Goal: Task Accomplishment & Management: Complete application form

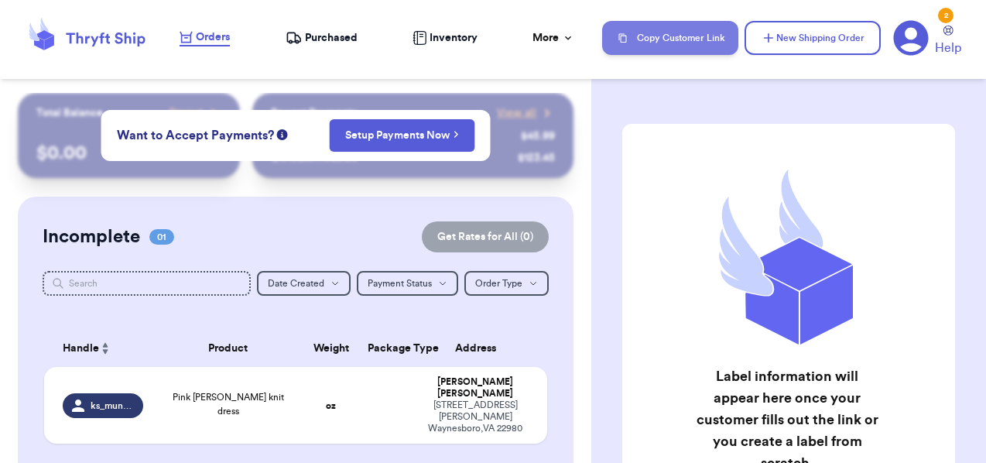
click at [649, 33] on button "Copy Customer Link" at bounding box center [670, 38] width 136 height 34
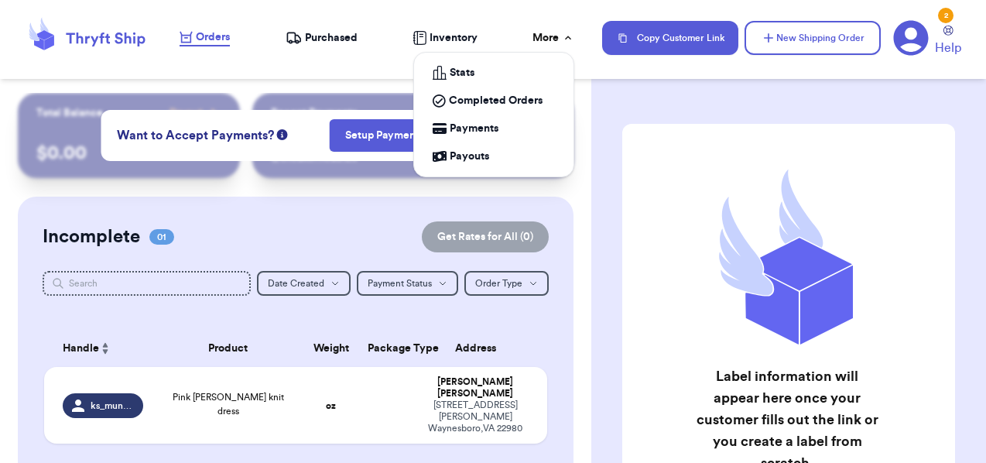
click at [557, 36] on div "More" at bounding box center [554, 37] width 42 height 15
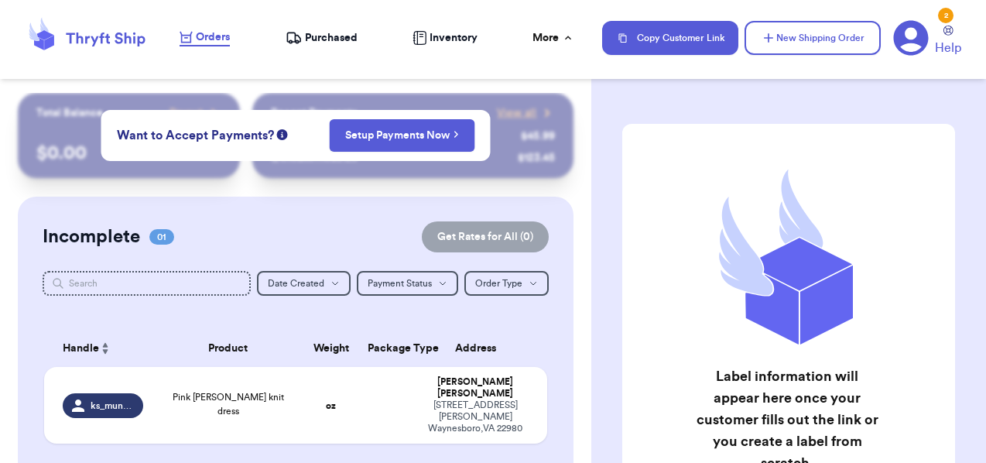
click at [604, 87] on div "Label information will appear here once your customer fills out the link or you…" at bounding box center [788, 231] width 395 height 463
click at [906, 50] on icon at bounding box center [911, 38] width 36 height 36
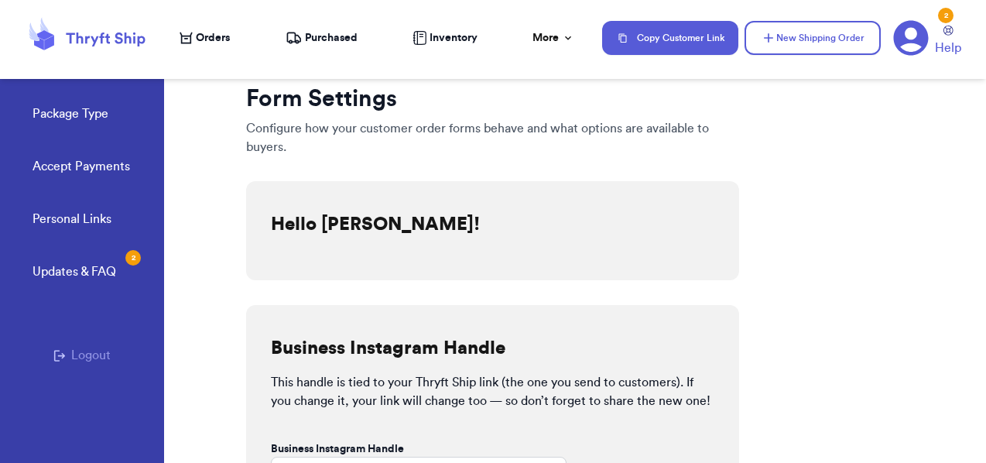
scroll to position [166, 0]
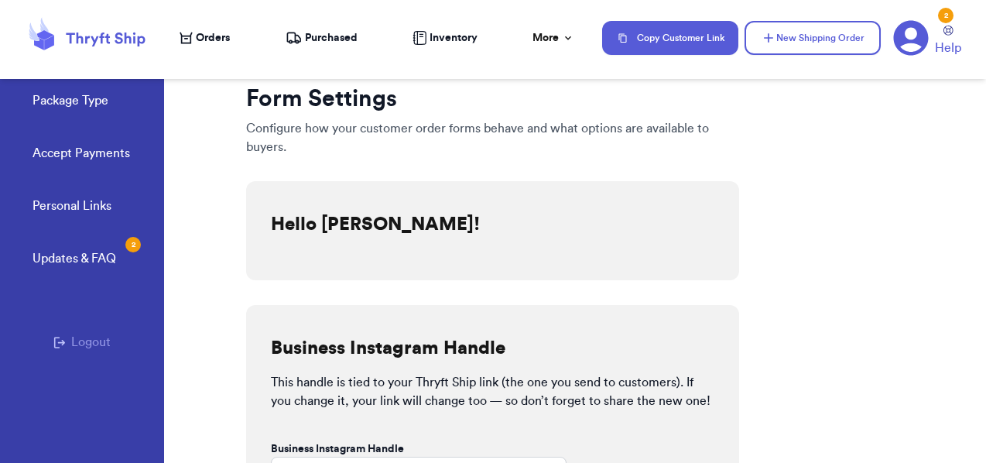
click at [120, 42] on icon at bounding box center [105, 40] width 79 height 14
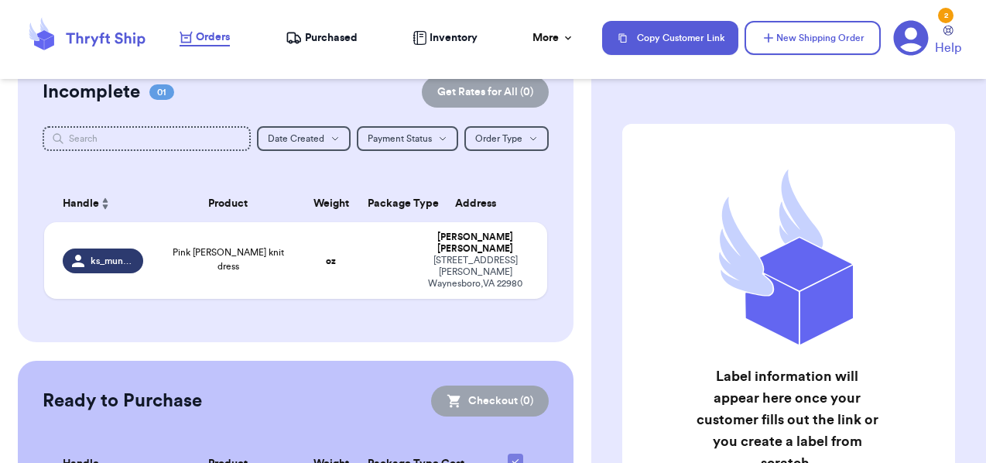
scroll to position [91, 0]
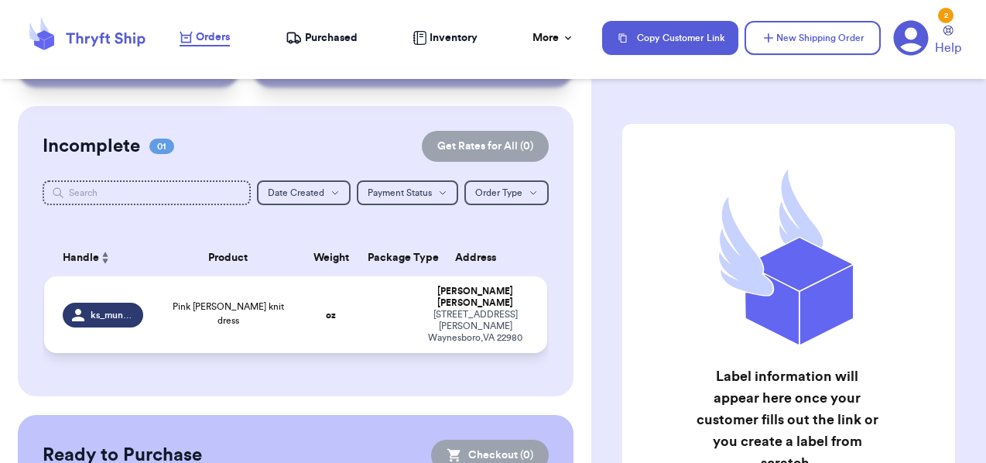
click at [295, 291] on td "Pink [PERSON_NAME] knit dress" at bounding box center [228, 314] width 152 height 77
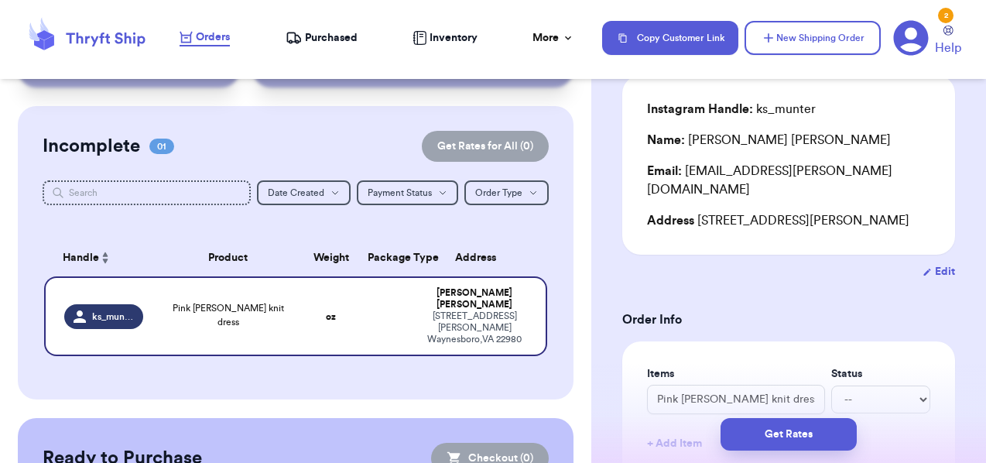
scroll to position [0, 0]
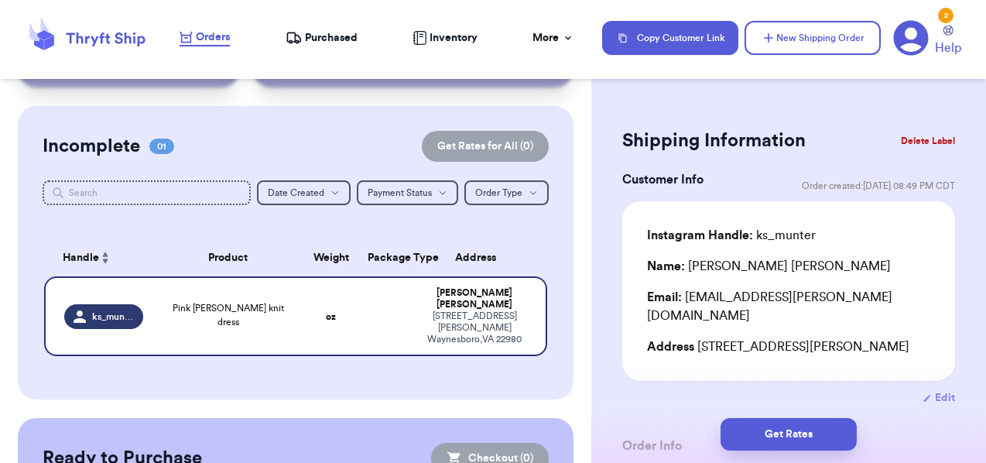
click at [931, 132] on button "Delete Label" at bounding box center [928, 141] width 67 height 34
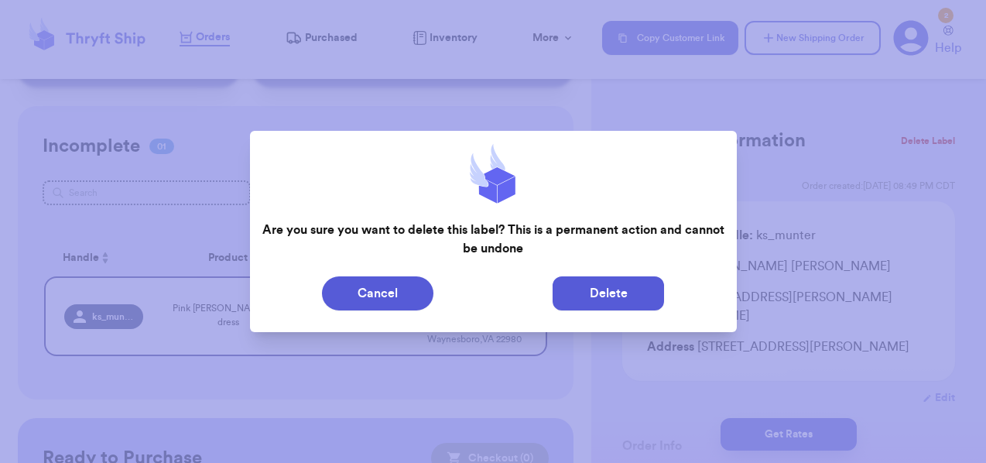
click at [604, 296] on button "Delete" at bounding box center [608, 293] width 111 height 34
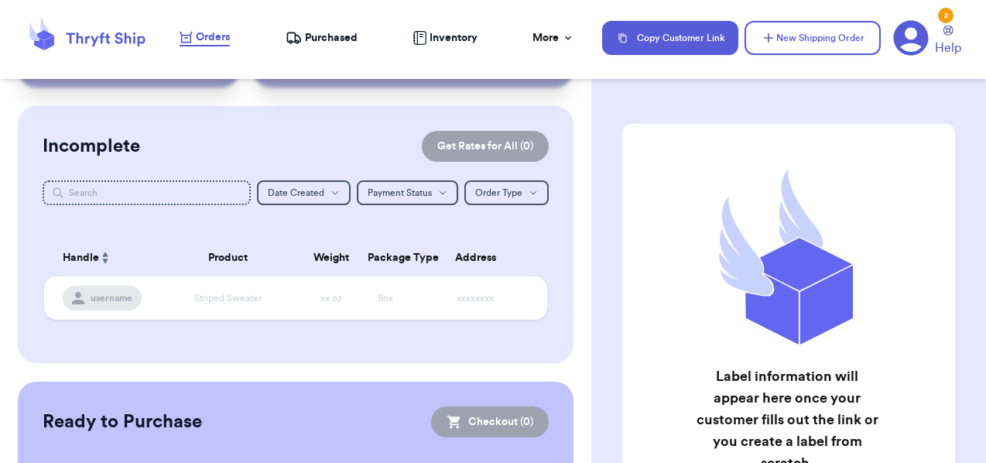
click at [349, 36] on span "Purchased" at bounding box center [331, 37] width 53 height 15
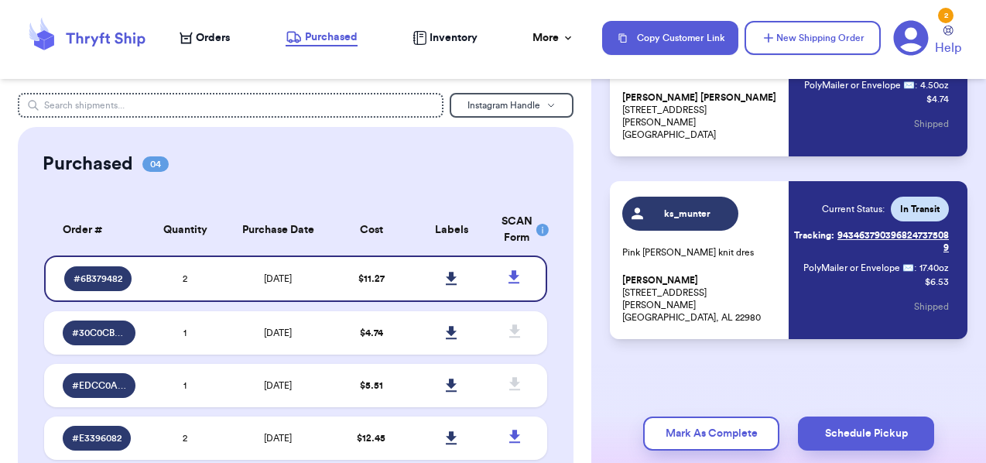
click at [447, 42] on span "Inventory" at bounding box center [454, 37] width 48 height 15
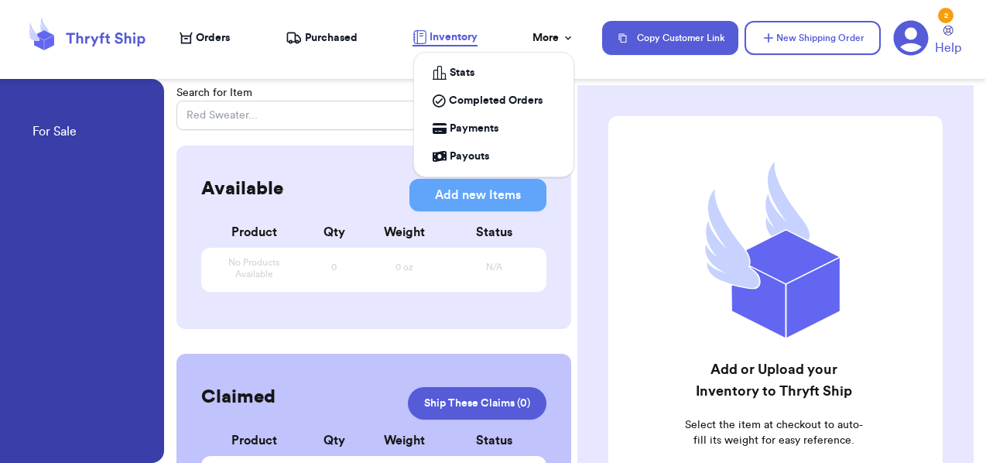
click at [553, 32] on div "More" at bounding box center [554, 37] width 42 height 15
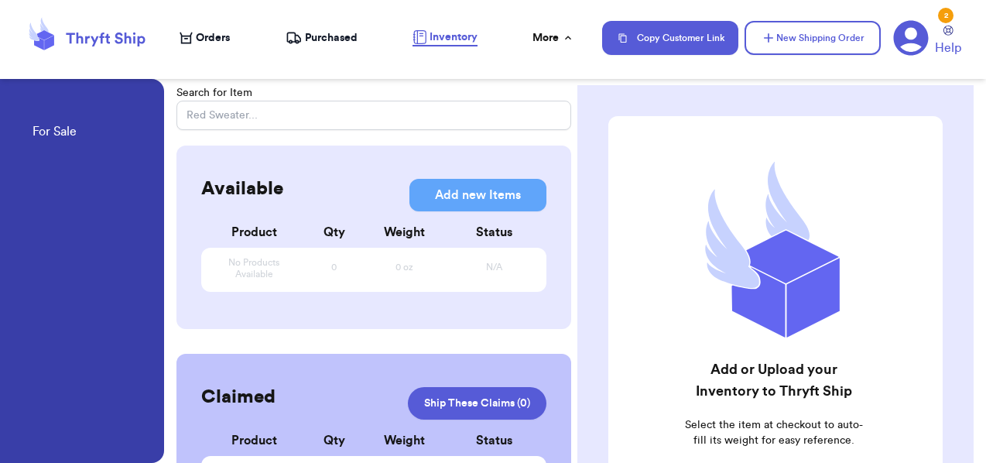
click at [366, 22] on nav "Orders Purchased Inventory More Stats Completed Orders Payments Payouts Copy Cu…" at bounding box center [575, 37] width 822 height 51
click at [203, 39] on span "Orders" at bounding box center [213, 37] width 34 height 15
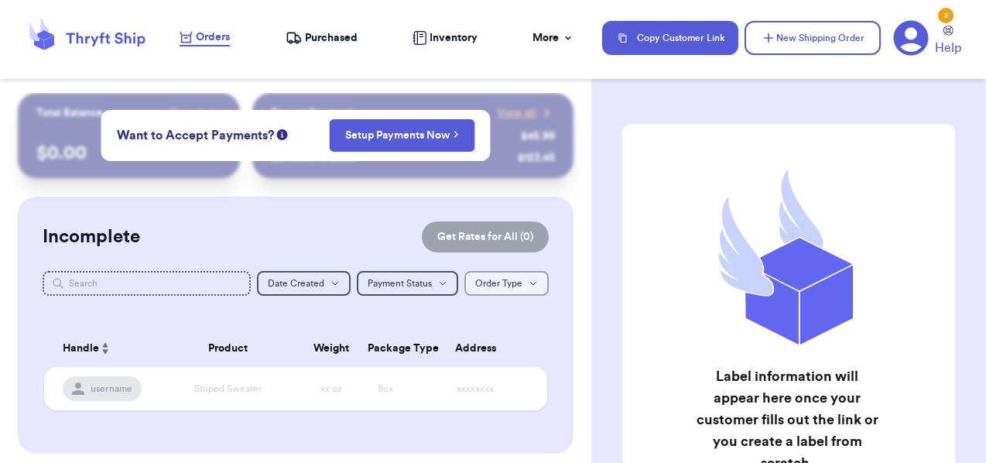
click at [509, 277] on button "Order Type Order Type" at bounding box center [506, 283] width 84 height 25
click at [510, 279] on span "Order Type" at bounding box center [498, 283] width 47 height 9
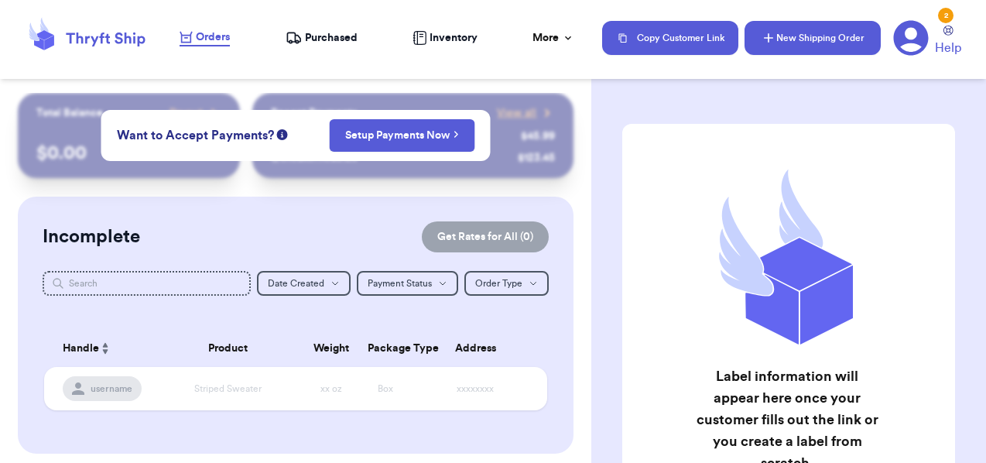
click at [804, 44] on button "New Shipping Order" at bounding box center [813, 38] width 136 height 34
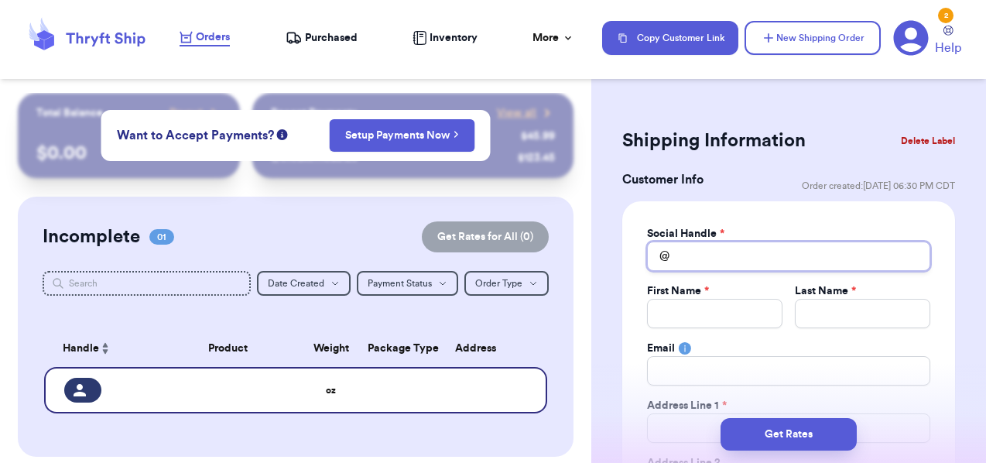
click at [729, 259] on input "Total Amount Paid" at bounding box center [788, 255] width 283 height 29
type input "b"
type input "br"
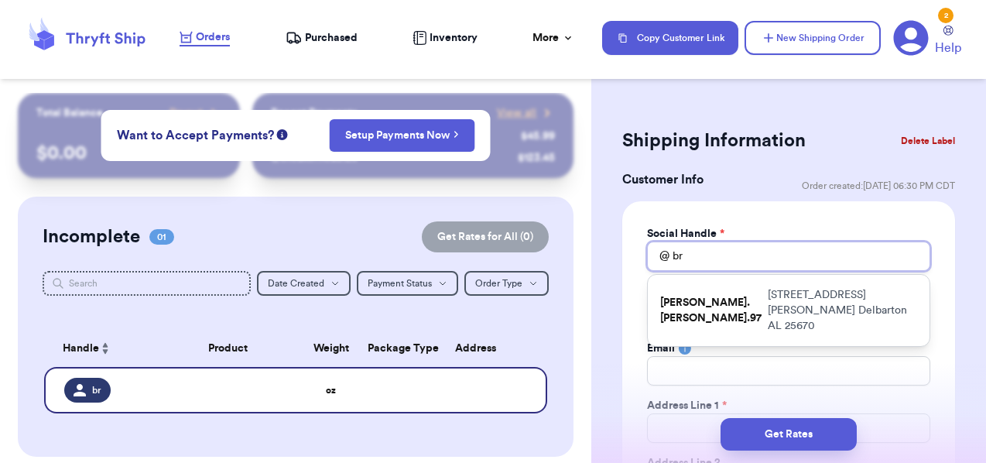
type input "bra"
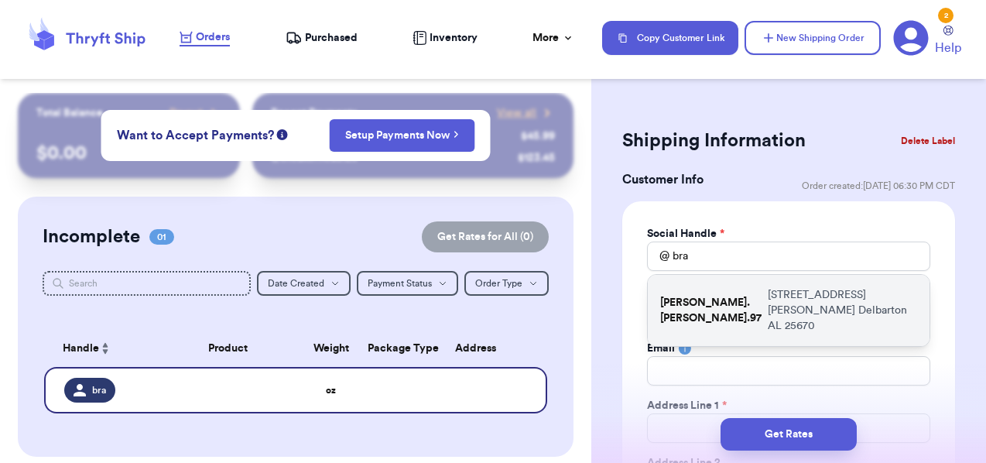
click at [798, 314] on p "[STREET_ADDRESS][PERSON_NAME]" at bounding box center [842, 310] width 149 height 46
type input "[PERSON_NAME].[PERSON_NAME].97"
type input "[PERSON_NAME]"
type input "[EMAIL_ADDRESS][DOMAIN_NAME]"
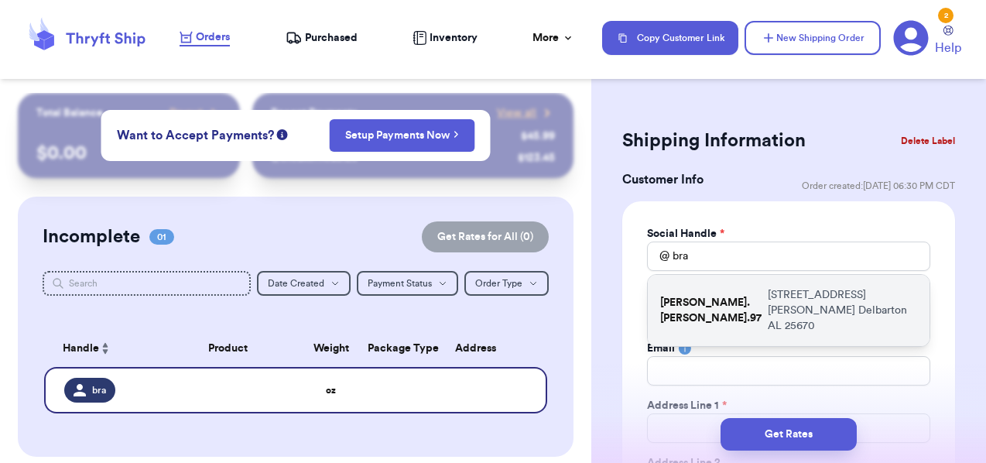
type input "[STREET_ADDRESS][PERSON_NAME]"
type input "Delbarton"
select select "AL"
type input "25670"
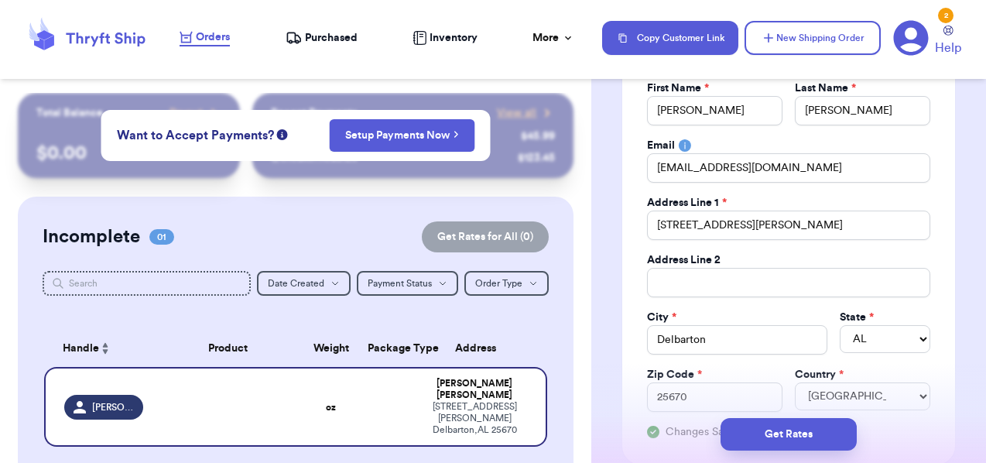
scroll to position [207, 0]
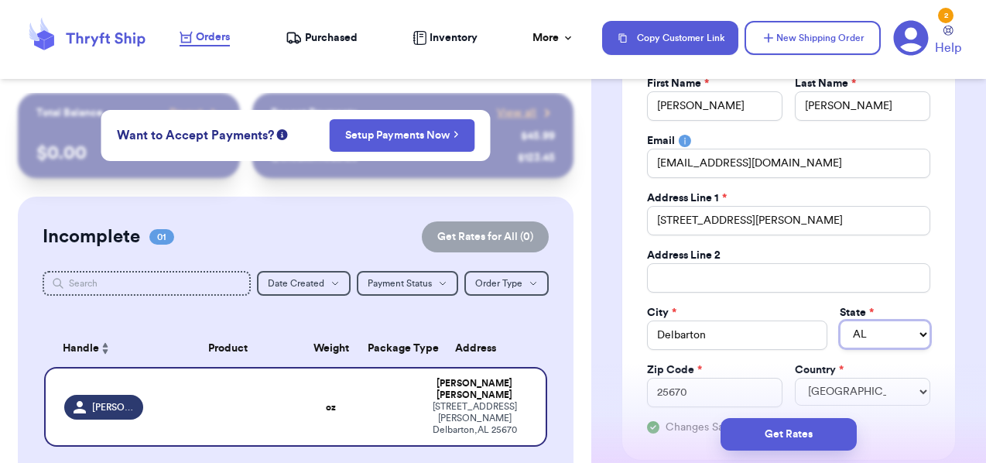
click at [875, 336] on select "AL AK AZ AR CA CO CT DE DC [GEOGRAPHIC_DATA] [GEOGRAPHIC_DATA] HI ID IL IN IA […" at bounding box center [885, 334] width 91 height 28
select select "VA"
click at [840, 320] on select "AL AK AZ AR CA CO CT DE DC [GEOGRAPHIC_DATA] [GEOGRAPHIC_DATA] HI ID IL IN IA […" at bounding box center [885, 334] width 91 height 28
click at [947, 314] on div "Social Handle * @ [PERSON_NAME].[PERSON_NAME].97 First Name * [PERSON_NAME] Las…" at bounding box center [788, 227] width 333 height 466
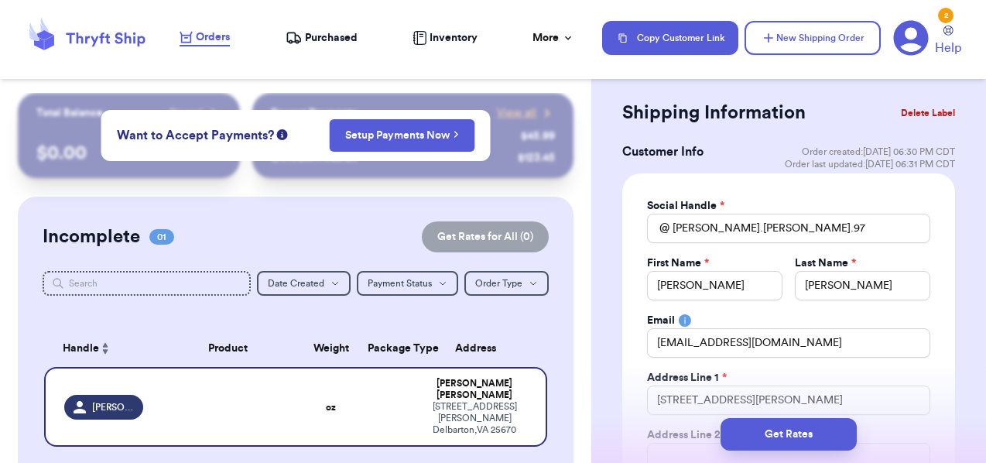
scroll to position [349, 0]
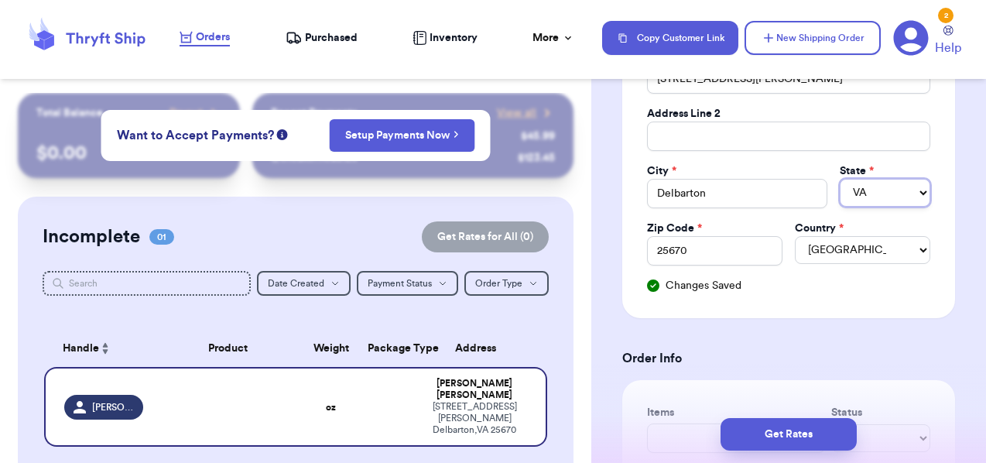
click at [873, 190] on select "AL AK AZ AR CA CO CT DE DC [GEOGRAPHIC_DATA] [GEOGRAPHIC_DATA] HI ID IL IN IA […" at bounding box center [885, 193] width 91 height 28
select select "WV"
click at [840, 179] on select "AL AK AZ AR CA CO CT DE DC [GEOGRAPHIC_DATA] [GEOGRAPHIC_DATA] HI ID IL IN IA […" at bounding box center [885, 193] width 91 height 28
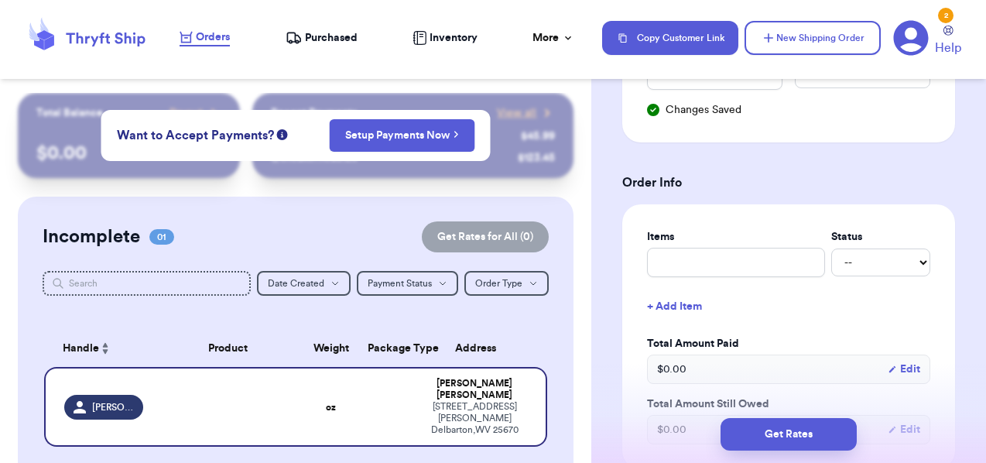
scroll to position [529, 0]
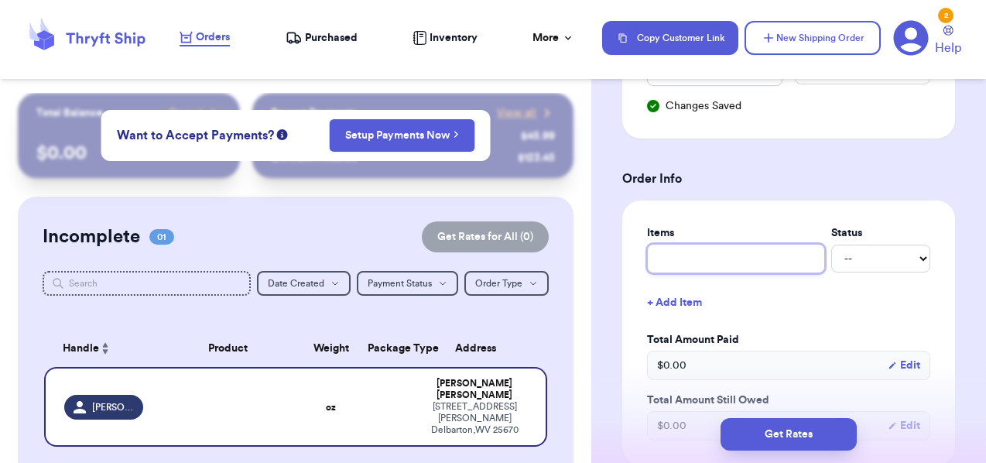
click at [702, 263] on input "text" at bounding box center [736, 258] width 178 height 29
type input "A"
type input "Ad"
type input "Adi"
type input "Adid"
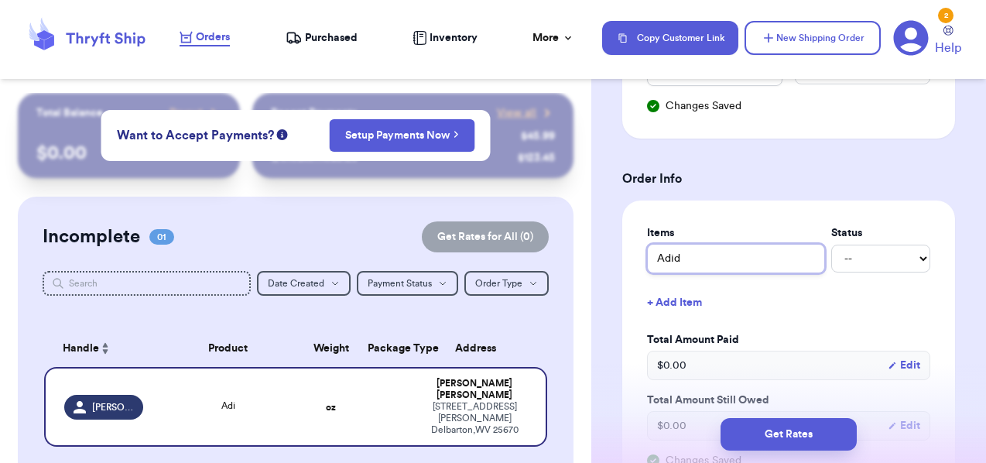
type input "Adida"
type input "Adidas"
type input "Adidas leggings"
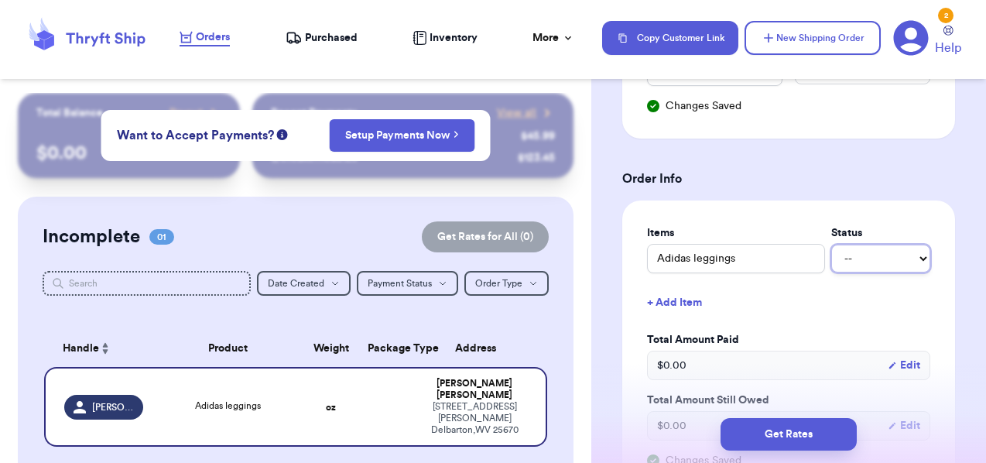
click at [875, 265] on select "-- Paid Owes" at bounding box center [880, 259] width 99 height 28
select select "paid"
click at [831, 245] on select "-- Paid Owes" at bounding box center [880, 259] width 99 height 28
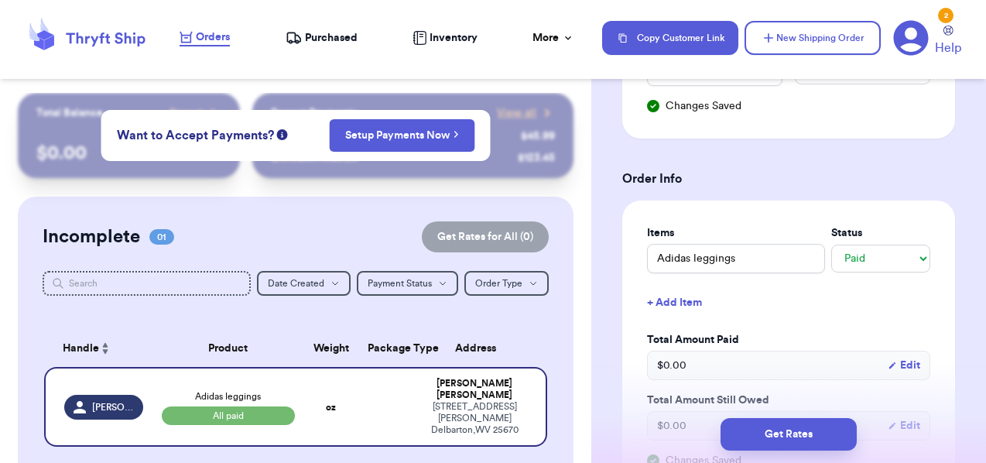
click at [690, 307] on button "+ Add Item" at bounding box center [789, 303] width 296 height 34
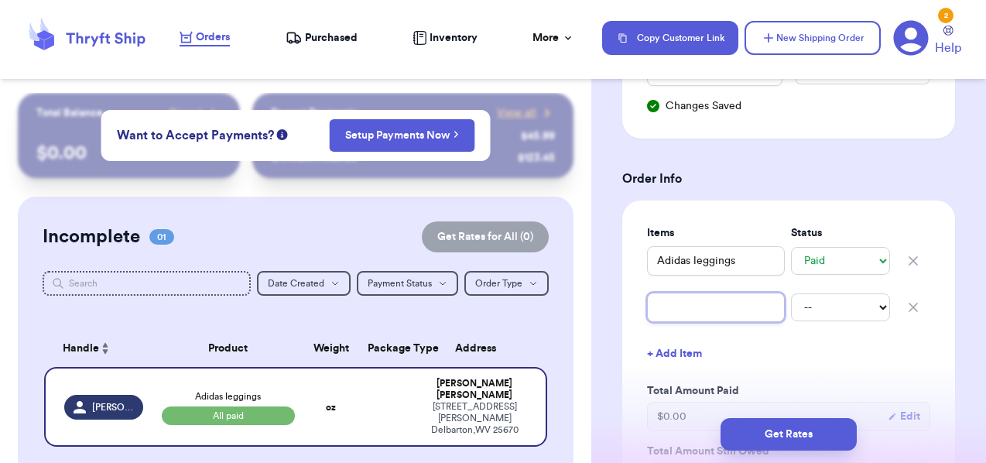
click at [734, 311] on input "text" at bounding box center [716, 307] width 138 height 29
type input "C"
type input "Ci"
type input "Cid"
type input "Cide"
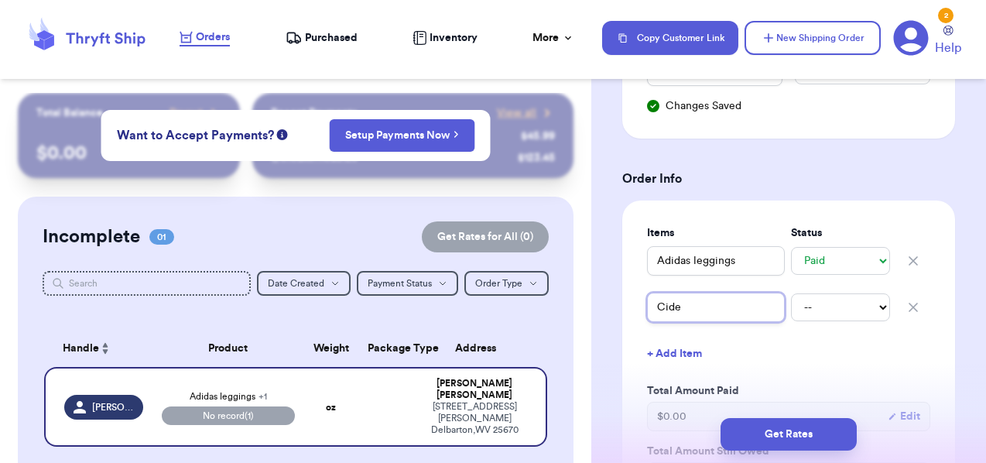
type input "Cider"
type input "Cider d"
type input "Cider dr"
type input "Cider dre"
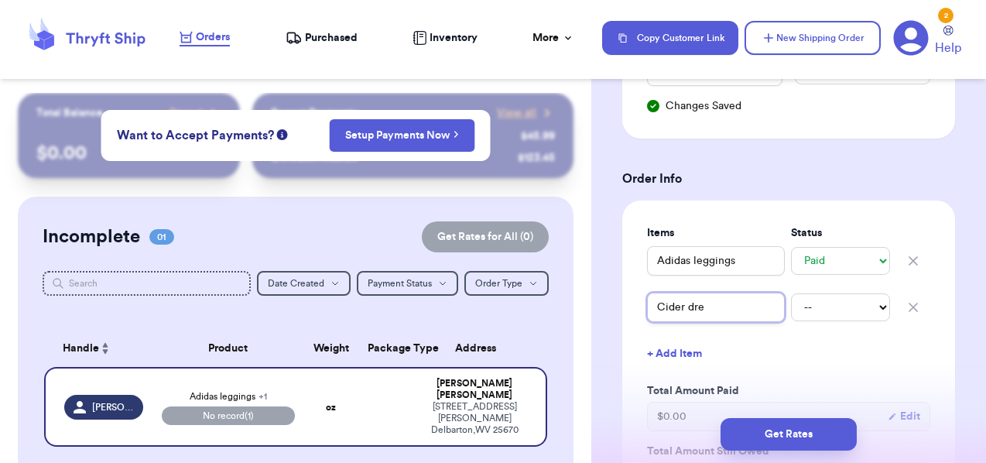
type input "Cider dres"
type input "Cider dress"
click at [844, 313] on select "-- Paid Owes" at bounding box center [840, 307] width 99 height 28
select select "paid"
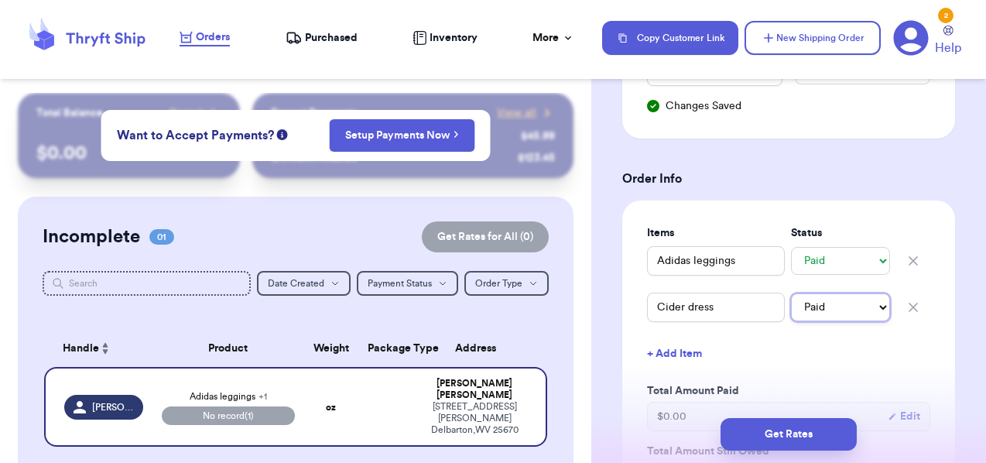
click at [791, 293] on select "-- Paid Owes" at bounding box center [840, 307] width 99 height 28
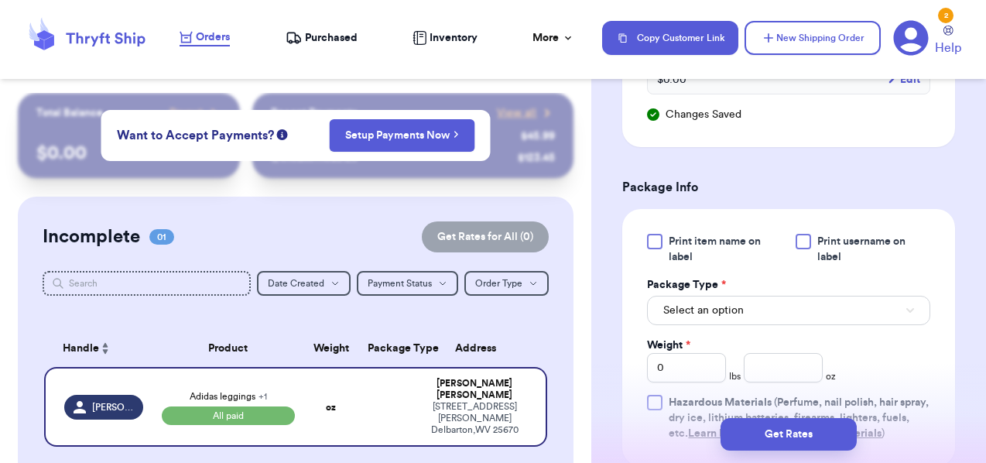
scroll to position [947, 0]
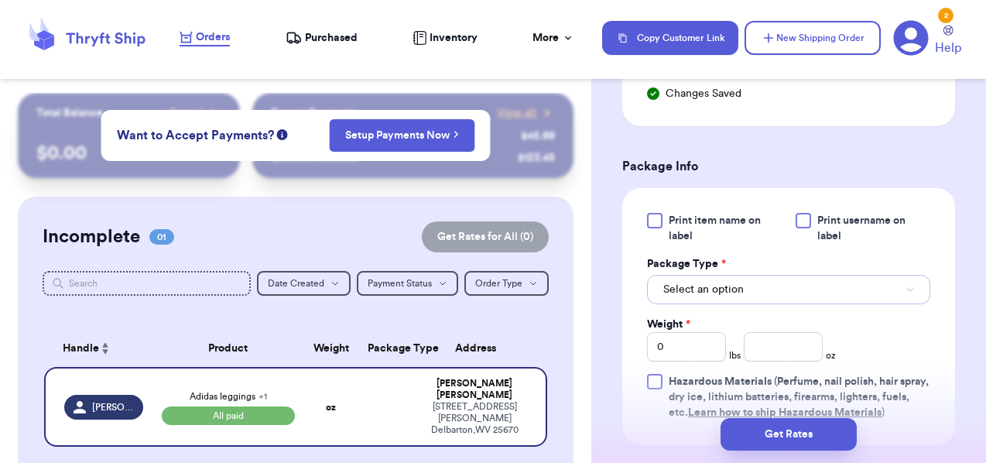
click at [852, 293] on button "Select an option" at bounding box center [788, 289] width 283 height 29
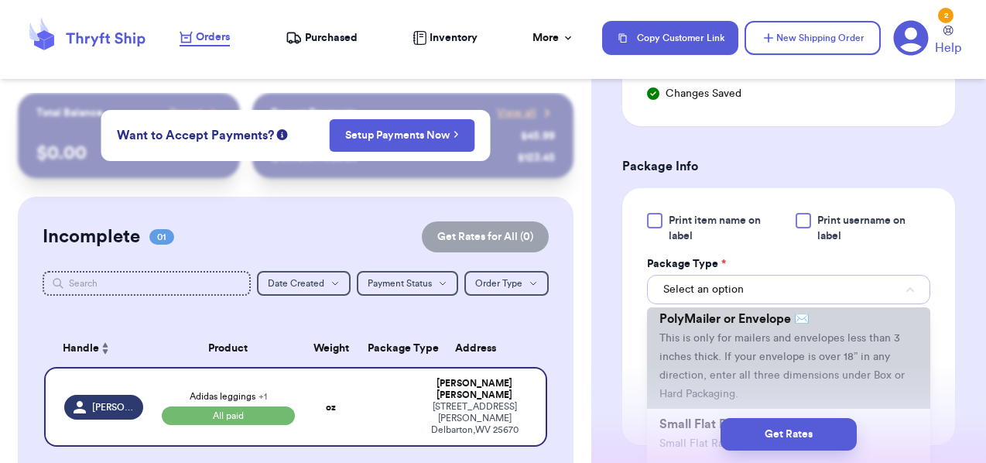
scroll to position [135, 0]
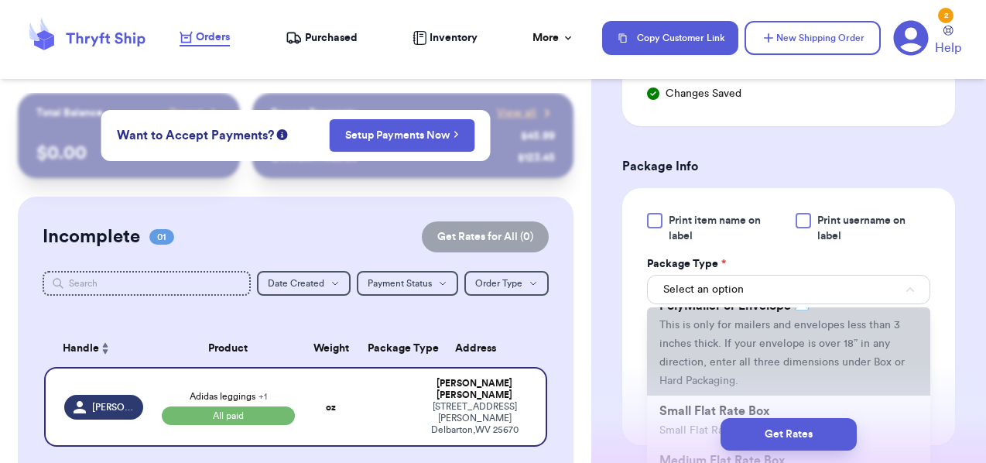
click at [874, 369] on span "This is only for mailers and envelopes less than 3 inches thick. If your envelo…" at bounding box center [781, 353] width 245 height 67
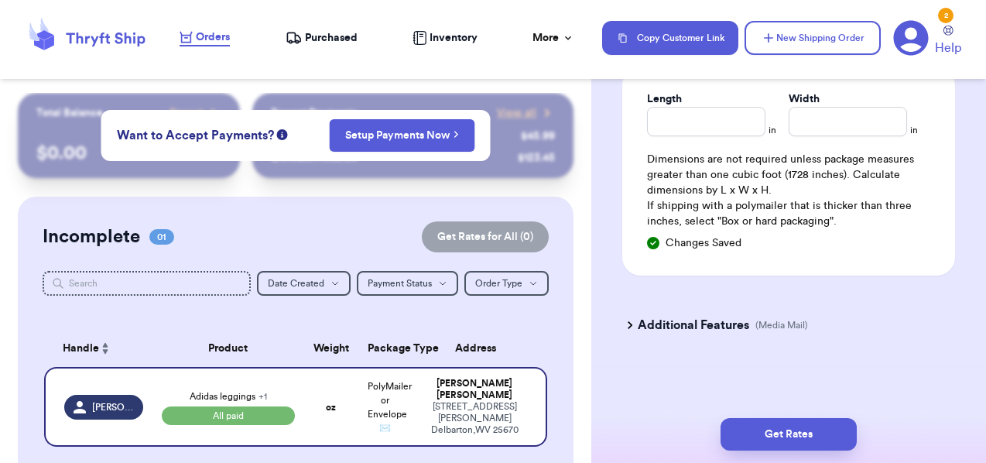
scroll to position [1381, 0]
click at [636, 324] on icon at bounding box center [629, 323] width 15 height 15
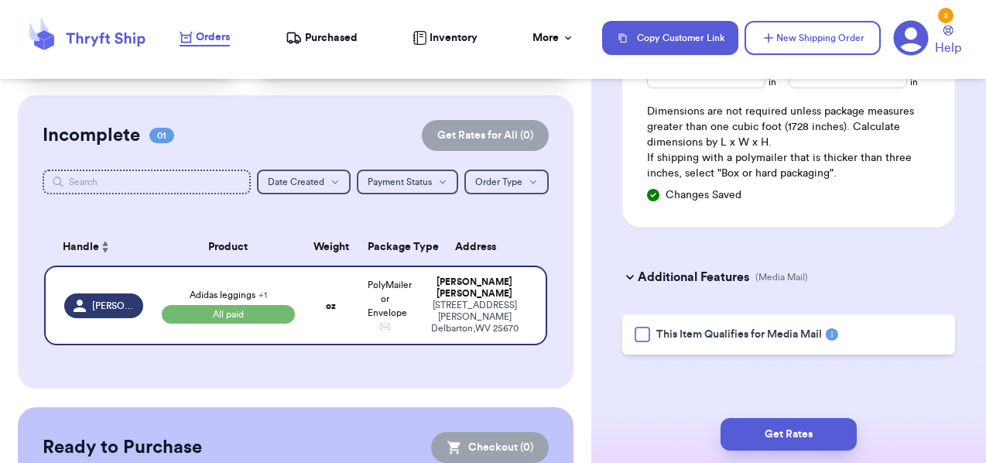
scroll to position [102, 0]
click at [526, 183] on button "Order Type Order Type" at bounding box center [506, 181] width 84 height 25
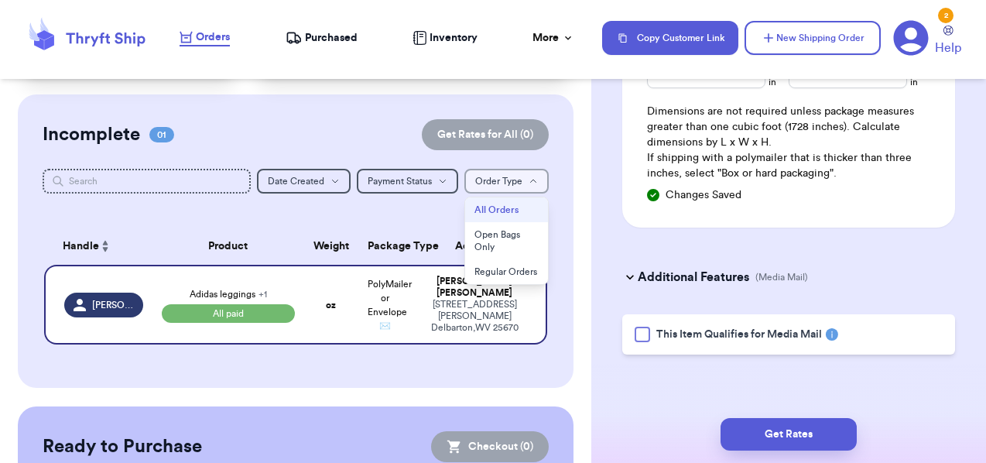
click at [527, 182] on button "Order Type Order Type" at bounding box center [506, 181] width 84 height 25
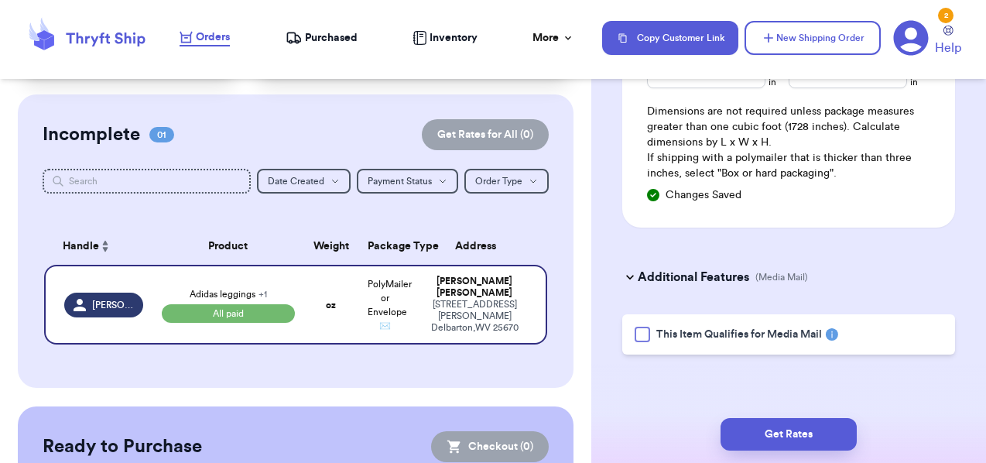
click at [542, 238] on th "Address" at bounding box center [480, 246] width 135 height 37
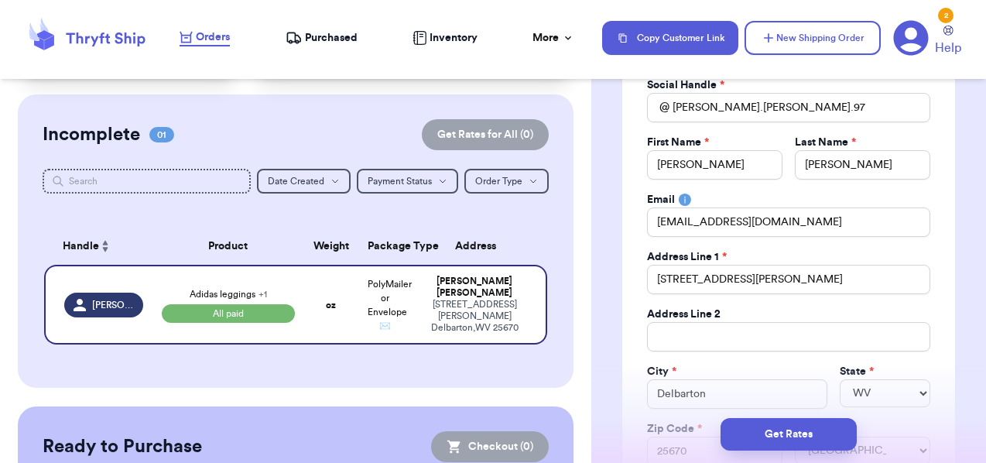
scroll to position [0, 0]
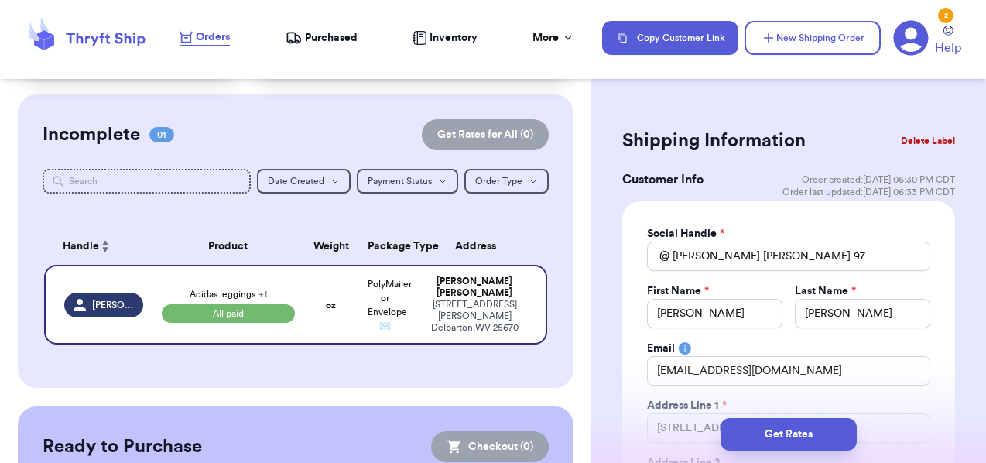
click at [577, 213] on div "Customer Link New Order Total Balance Payout $ 0.00 Recent Payments View all @ …" at bounding box center [295, 313] width 591 height 644
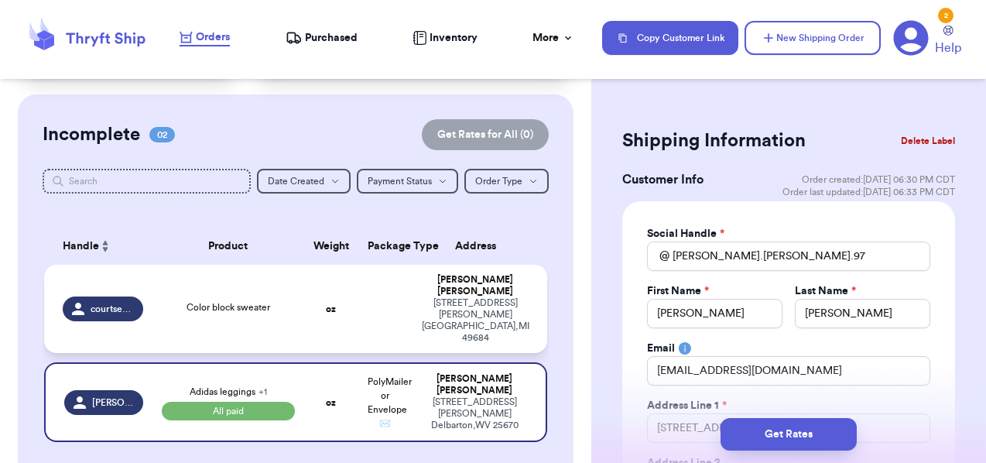
click at [301, 281] on td "Color block sweater" at bounding box center [228, 309] width 152 height 88
type input "Color block sweater"
select select "unknown"
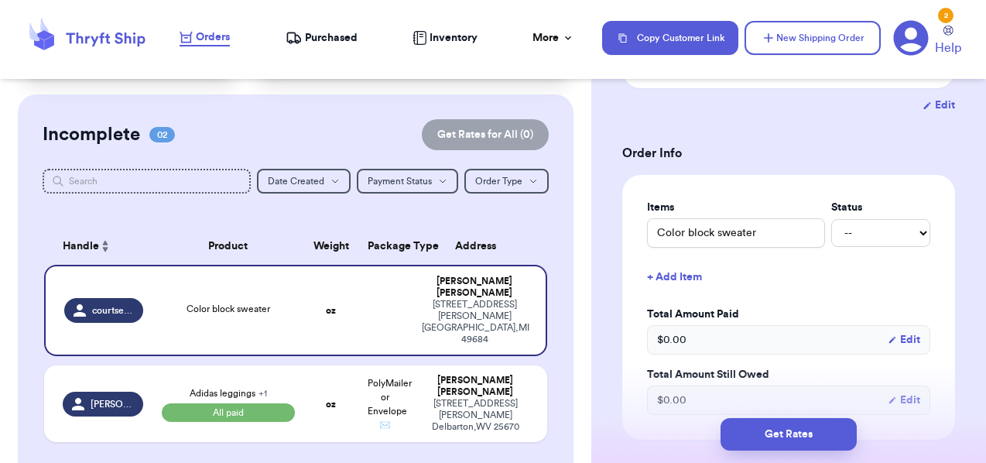
scroll to position [279, 0]
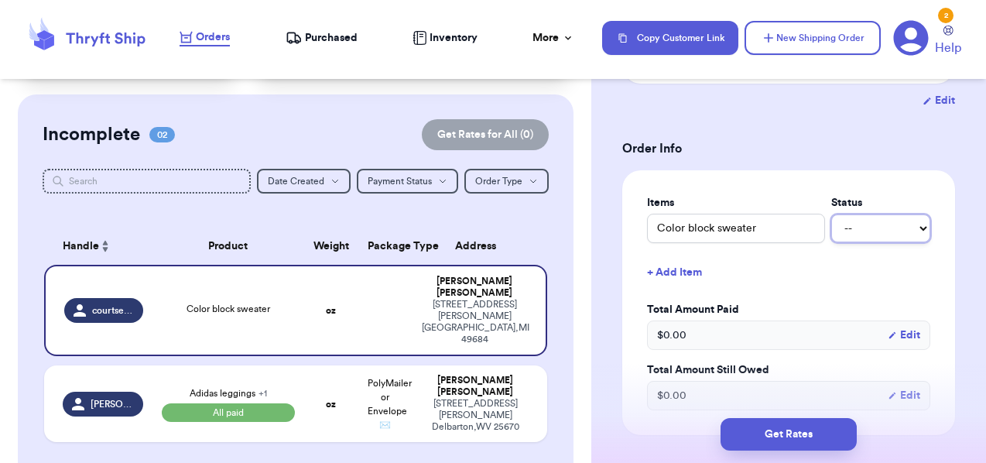
click at [889, 242] on select "-- Paid Owes" at bounding box center [880, 228] width 99 height 28
select select "paid"
click at [831, 232] on select "-- Paid Owes" at bounding box center [880, 228] width 99 height 28
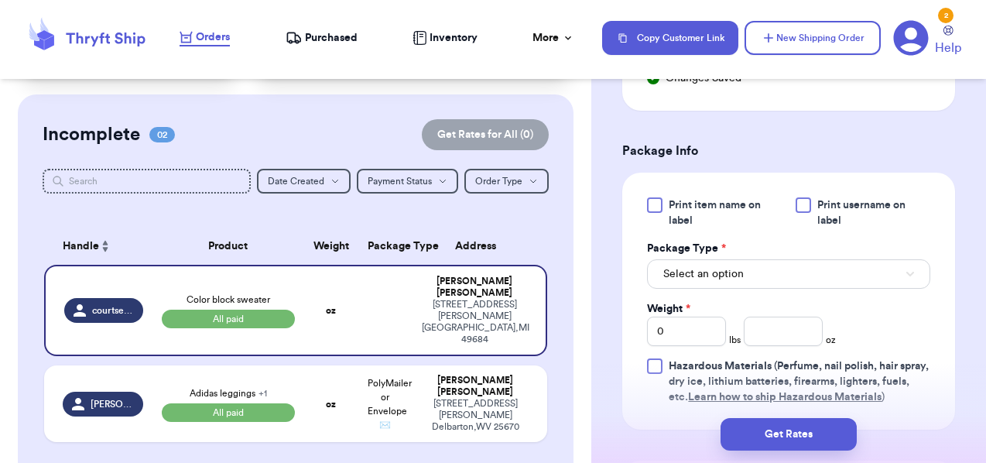
scroll to position [632, 0]
click at [877, 288] on button "Select an option" at bounding box center [788, 273] width 283 height 29
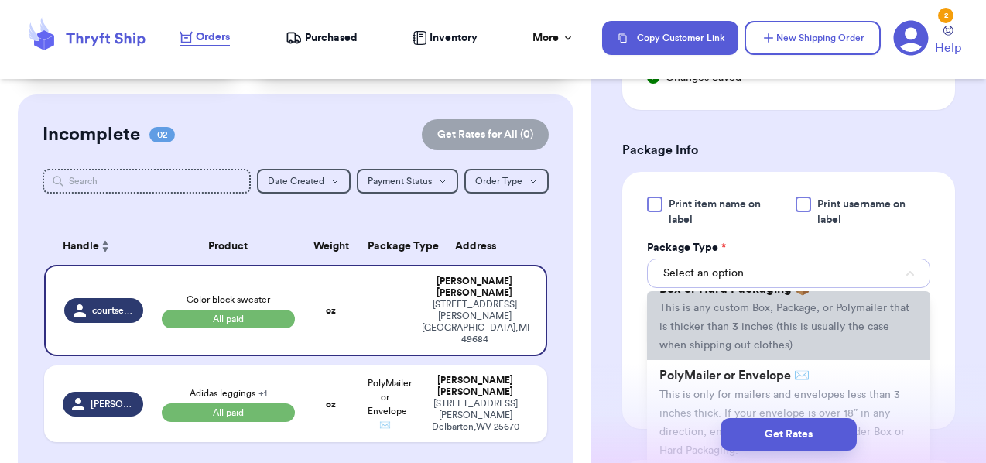
scroll to position [60, 0]
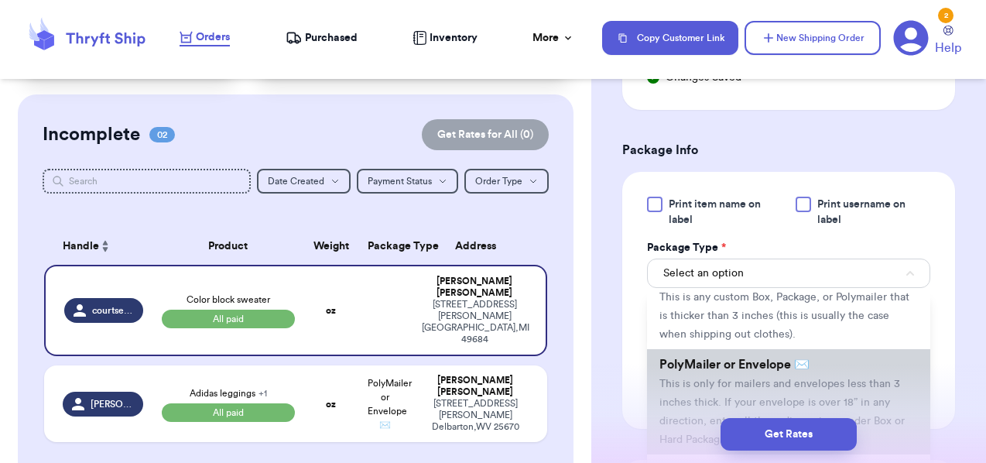
click at [862, 389] on li "PolyMailer or Envelope ✉️ This is only for mailers and envelopes less than 3 in…" at bounding box center [788, 401] width 283 height 105
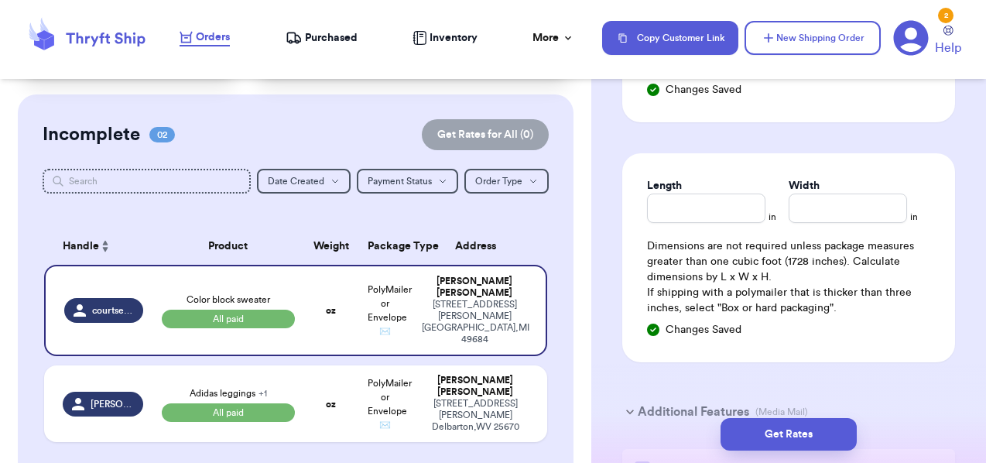
scroll to position [955, 0]
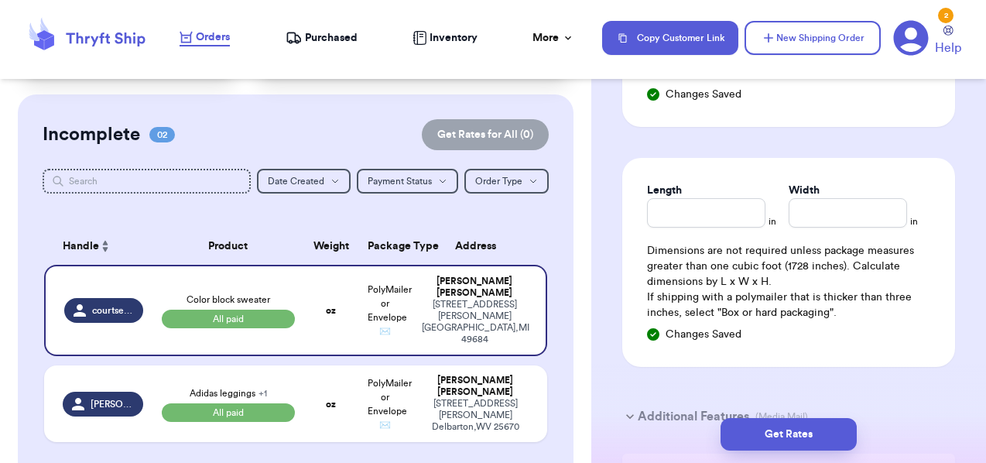
click at [923, 291] on div "Dimensions are not required unless package measures greater than one cubic foot…" at bounding box center [788, 281] width 283 height 77
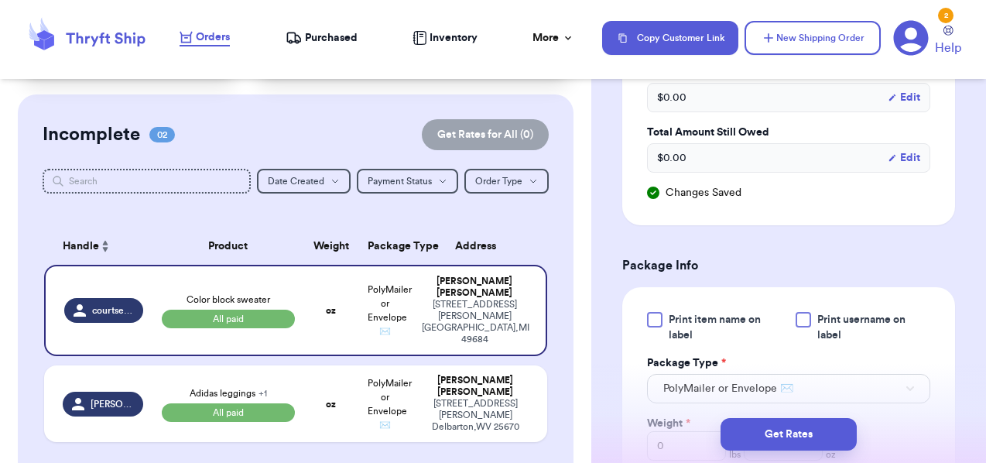
scroll to position [520, 0]
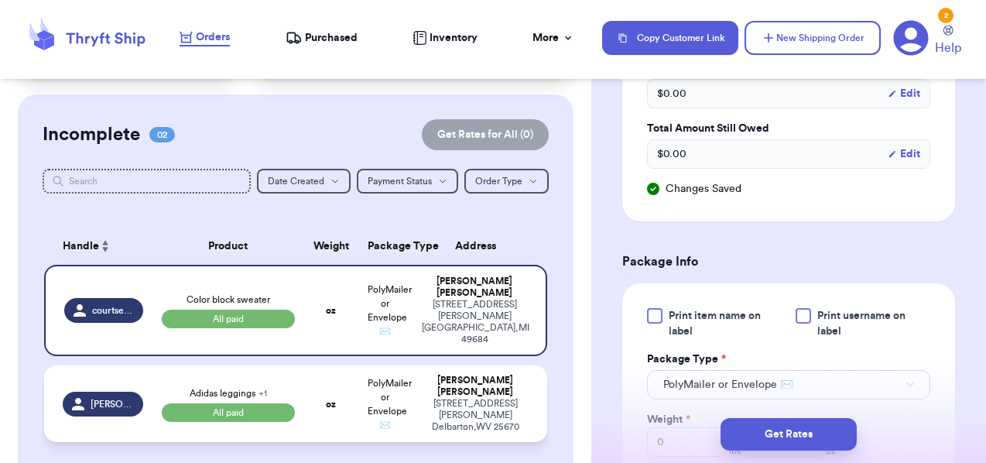
click at [328, 372] on td "oz" at bounding box center [331, 403] width 54 height 77
type input "Adidas leggings"
select select "paid"
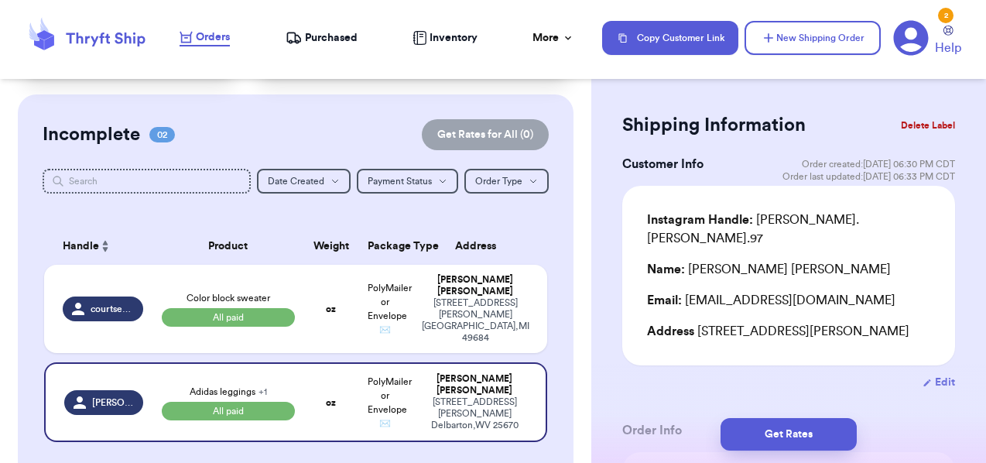
scroll to position [0, 0]
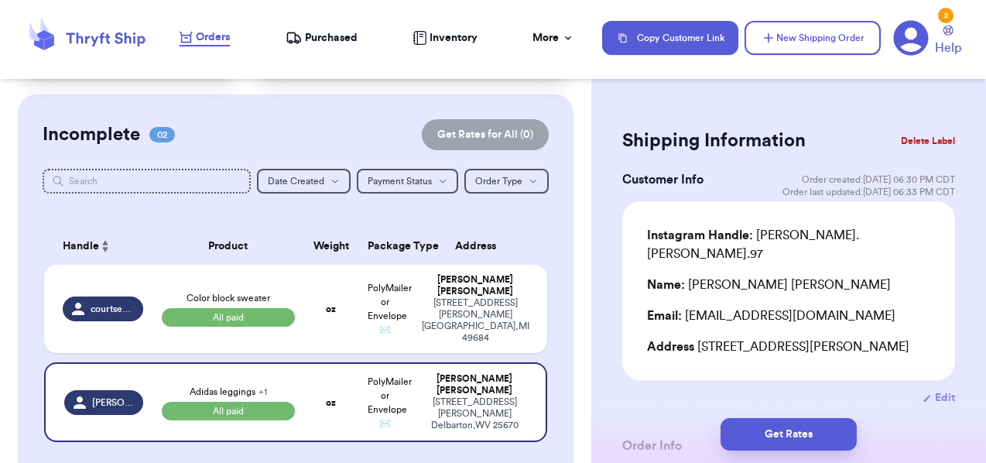
click at [911, 41] on icon at bounding box center [911, 38] width 35 height 35
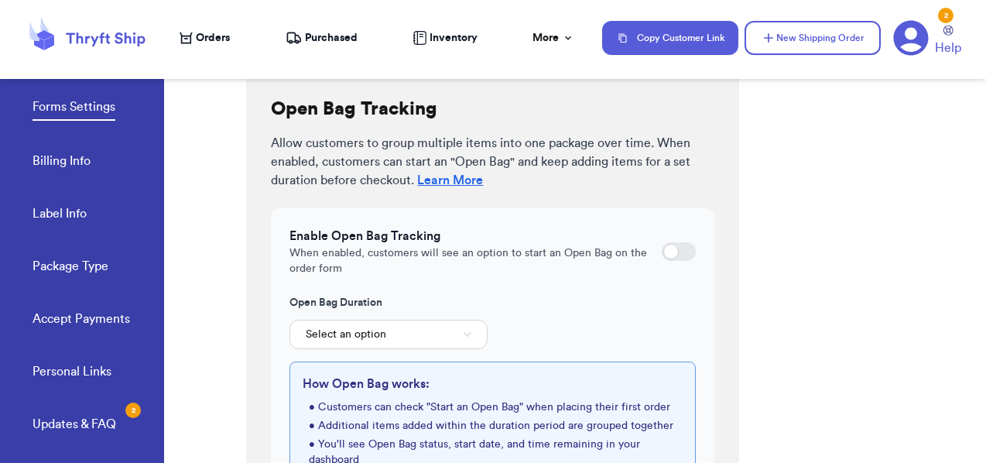
scroll to position [585, 0]
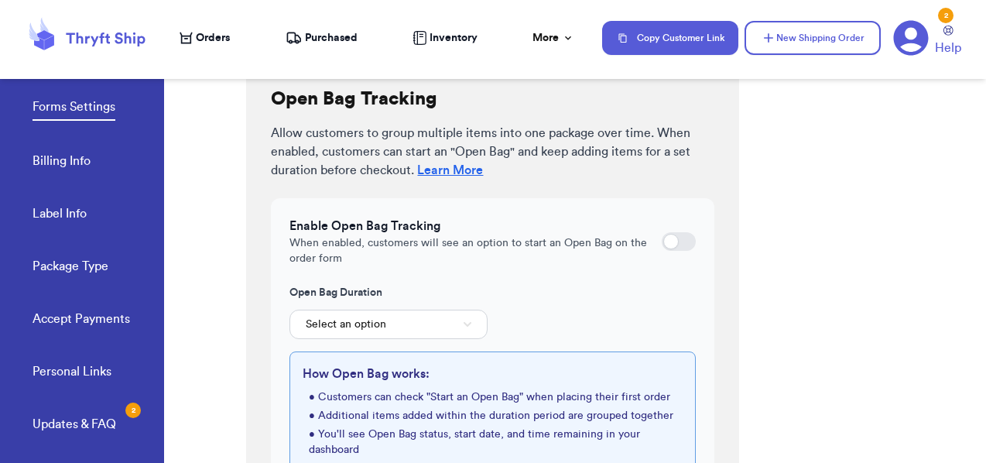
click at [677, 239] on div at bounding box center [670, 241] width 15 height 15
click at [662, 241] on input "checkbox" at bounding box center [661, 241] width 1 height 1
checkbox input "true"
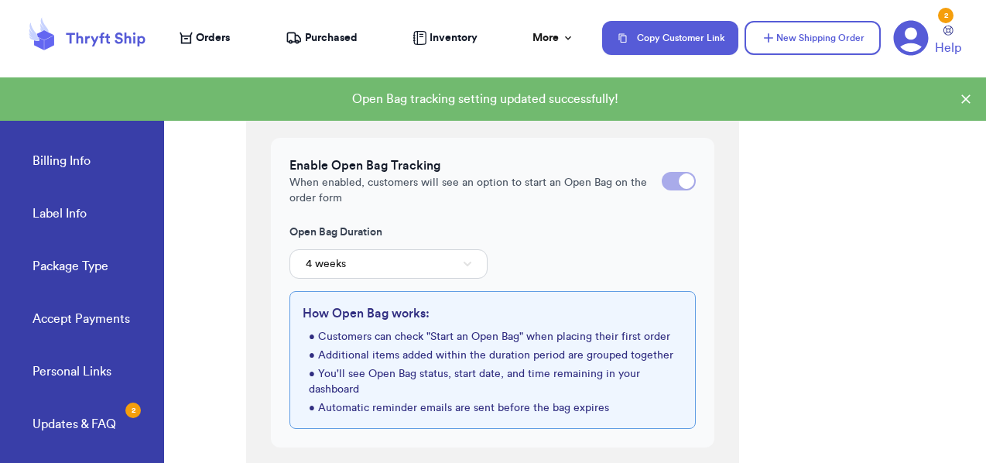
scroll to position [656, 0]
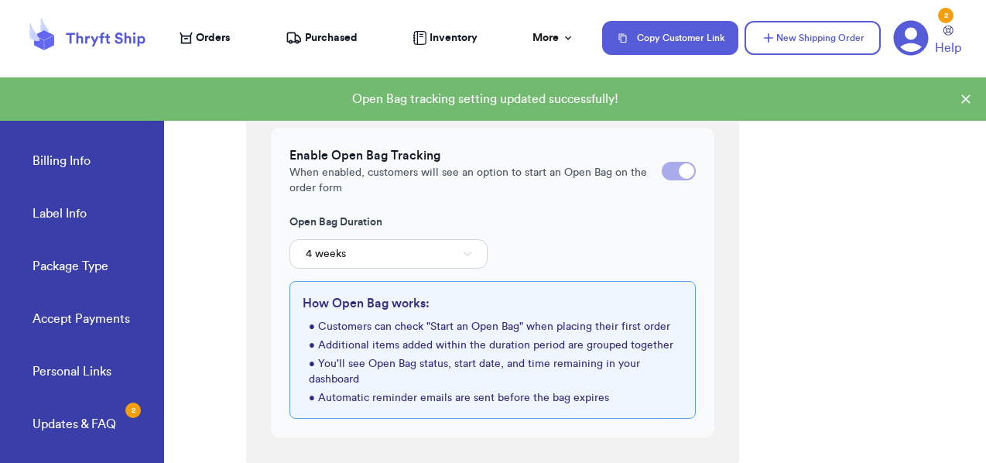
click at [824, 307] on div "Form Settings Configure how your customer order forms behave and what options a…" at bounding box center [616, 258] width 740 height 409
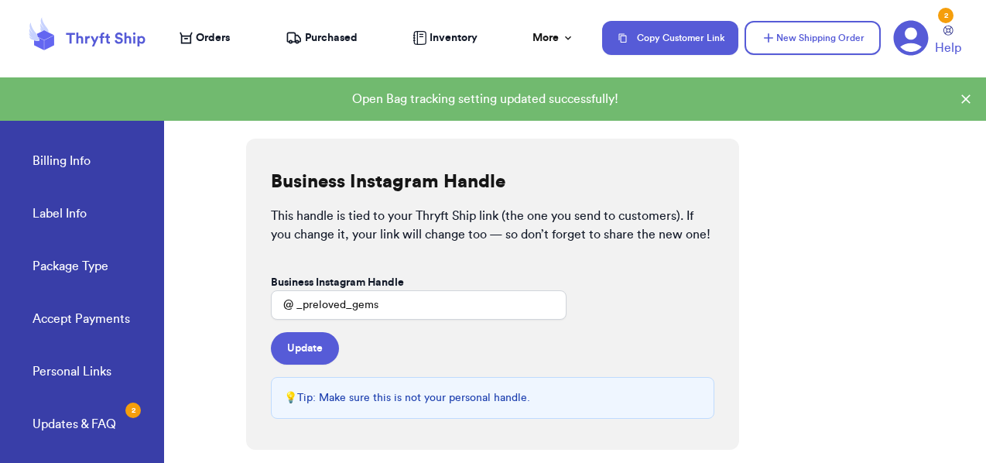
scroll to position [0, 0]
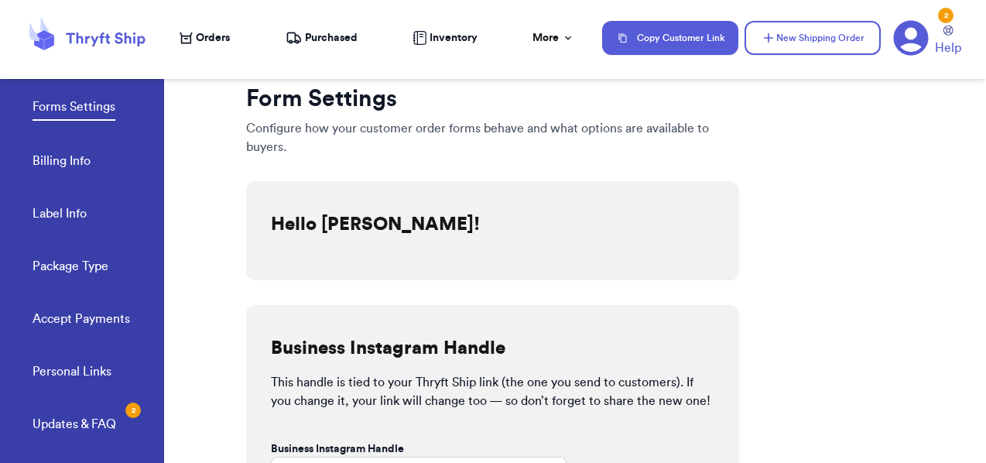
click at [215, 41] on span "Orders" at bounding box center [213, 37] width 34 height 15
select select "paid"
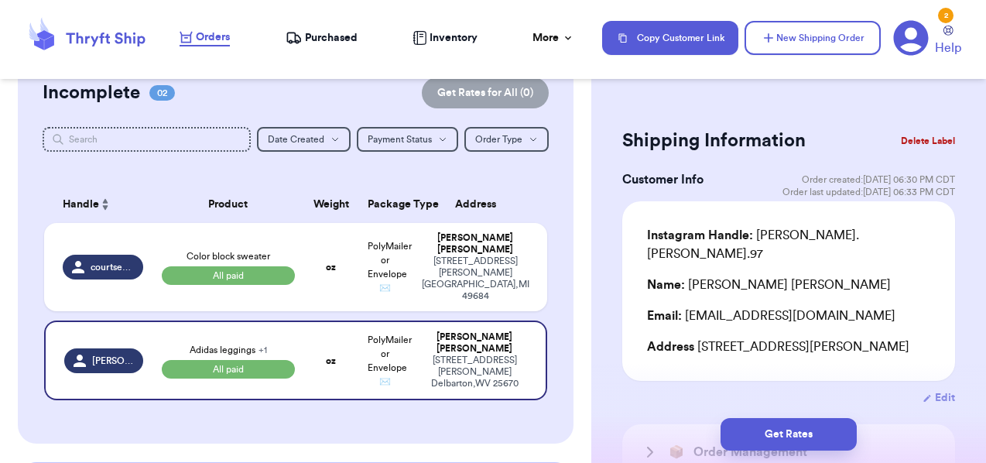
scroll to position [146, 0]
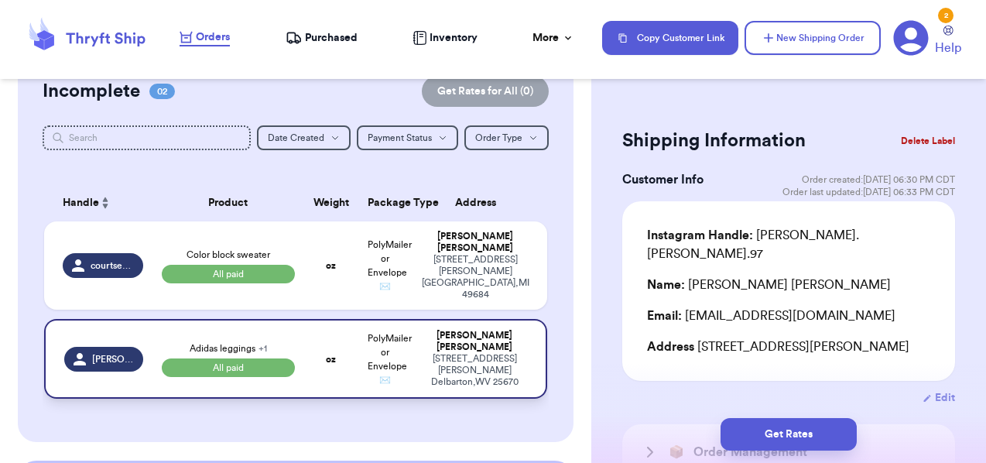
click at [320, 354] on td "oz" at bounding box center [331, 359] width 54 height 80
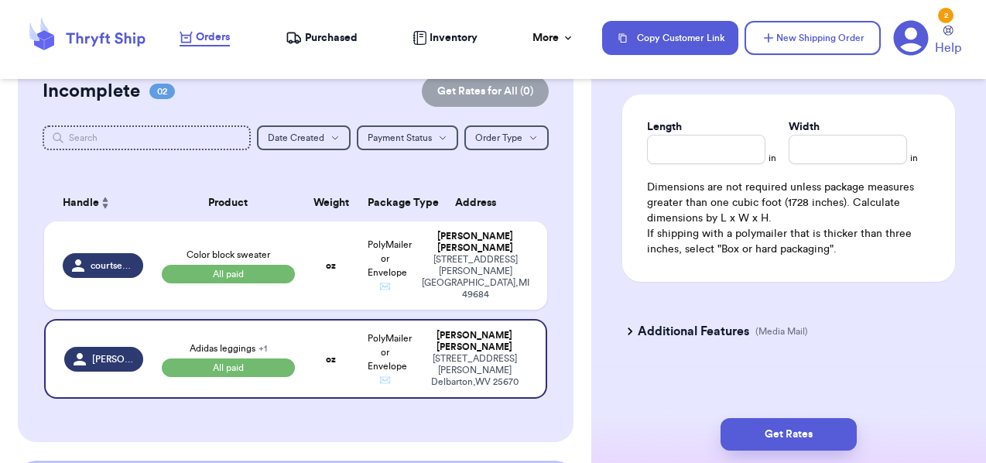
scroll to position [1122, 0]
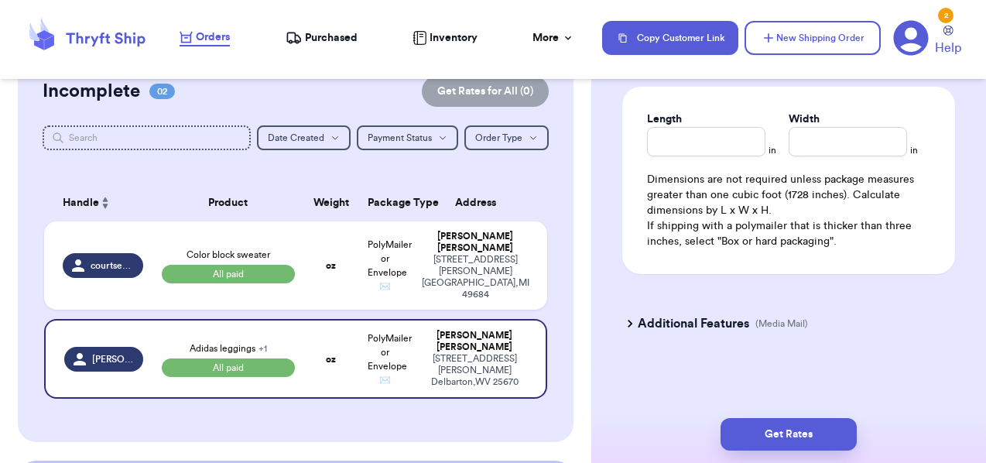
click at [688, 320] on h3 "Additional Features" at bounding box center [693, 323] width 111 height 19
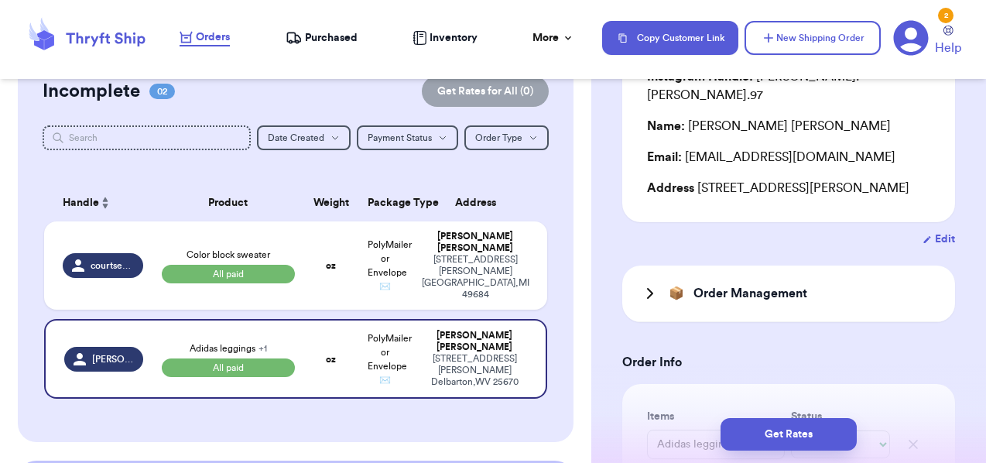
scroll to position [224, 0]
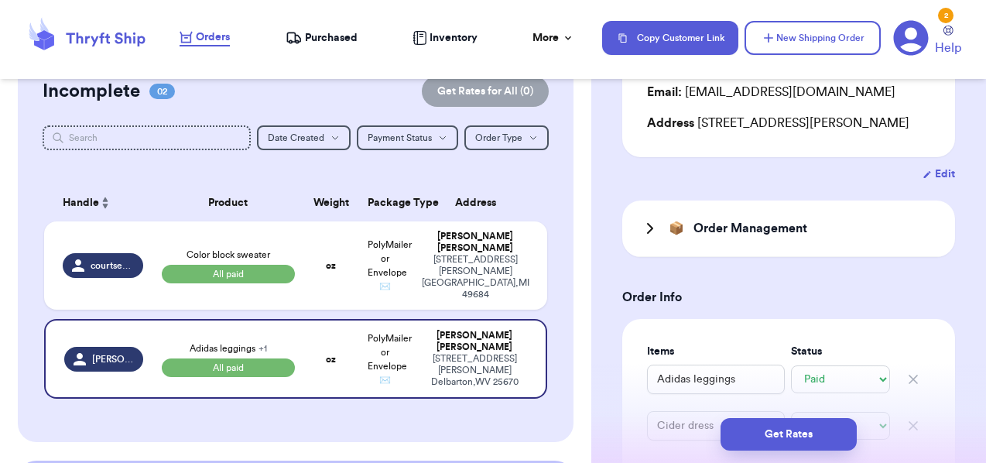
click at [646, 228] on icon at bounding box center [650, 228] width 19 height 19
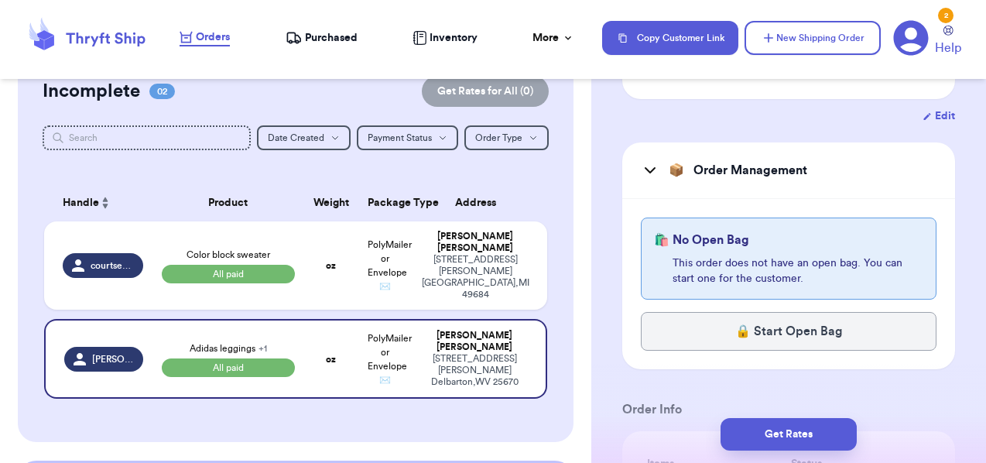
scroll to position [297, 0]
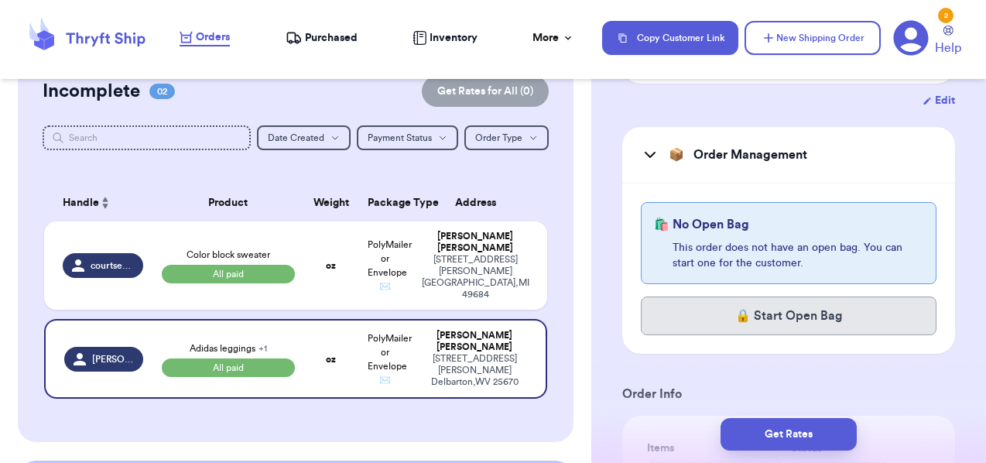
click at [700, 320] on button "🔒 Start Open Bag" at bounding box center [789, 315] width 296 height 39
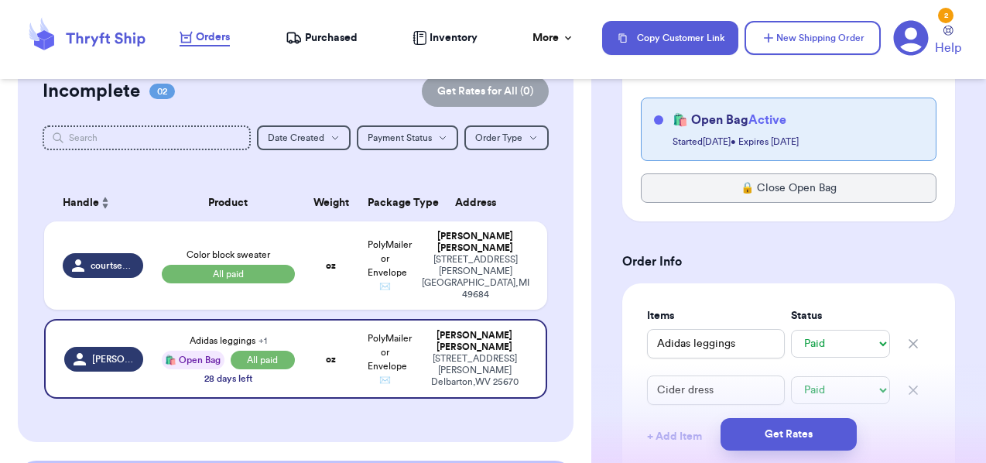
scroll to position [409, 0]
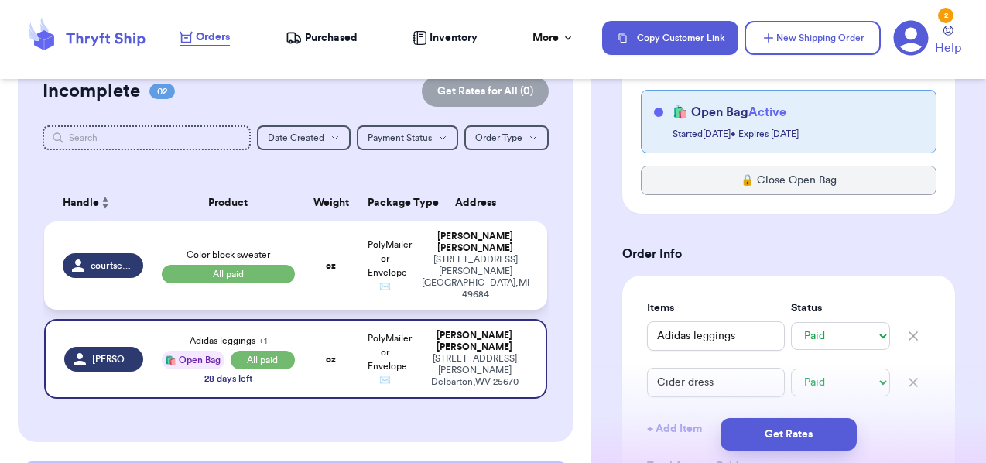
click at [320, 239] on td "oz" at bounding box center [331, 265] width 54 height 88
type input "Color block sweater"
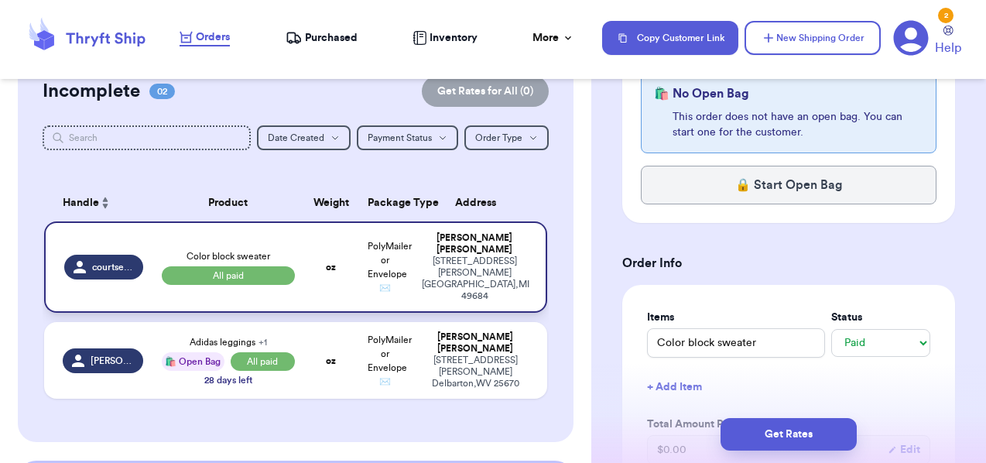
click at [307, 235] on td "oz" at bounding box center [331, 266] width 54 height 91
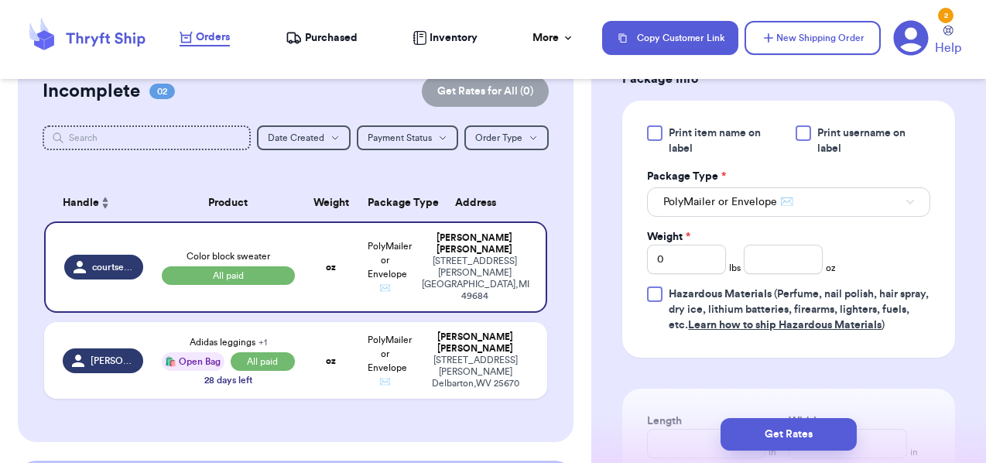
scroll to position [924, 0]
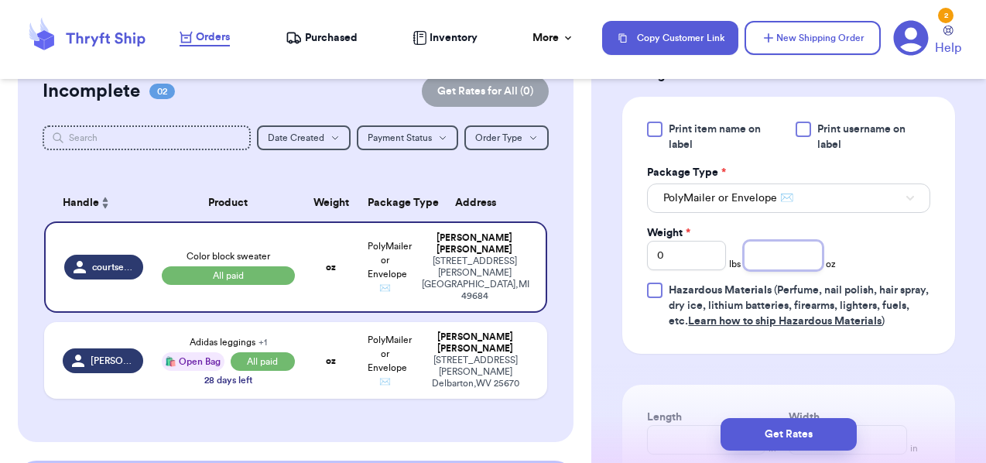
click at [776, 270] on input "number" at bounding box center [783, 255] width 79 height 29
type input "15.3"
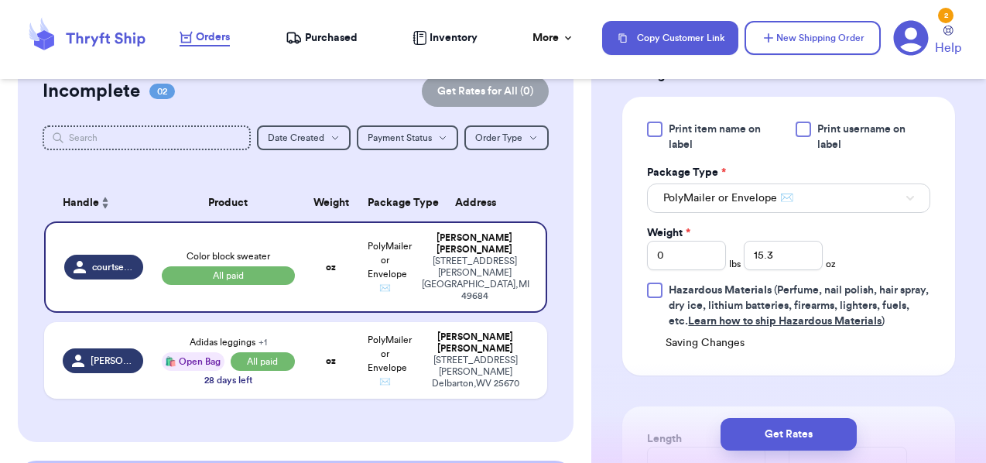
click at [927, 293] on div "Print item name on label Print username on label Package Type * PolyMailer or E…" at bounding box center [788, 225] width 283 height 207
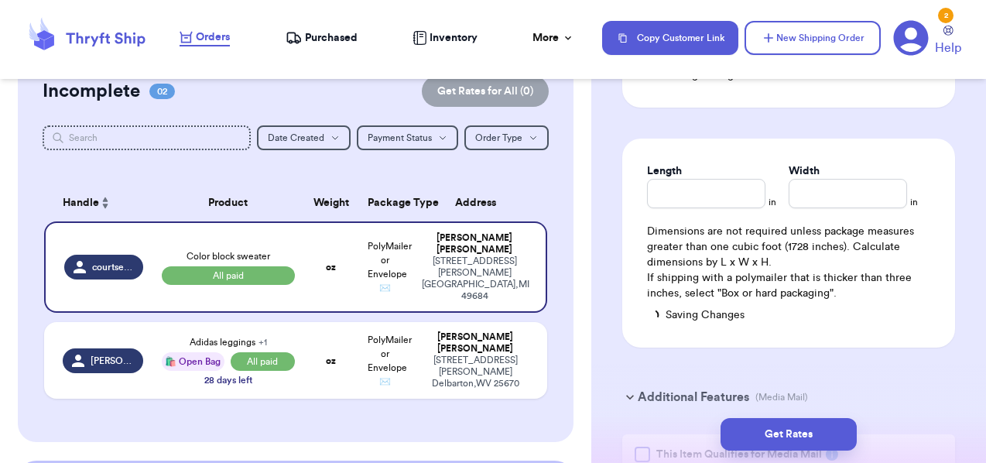
scroll to position [1194, 0]
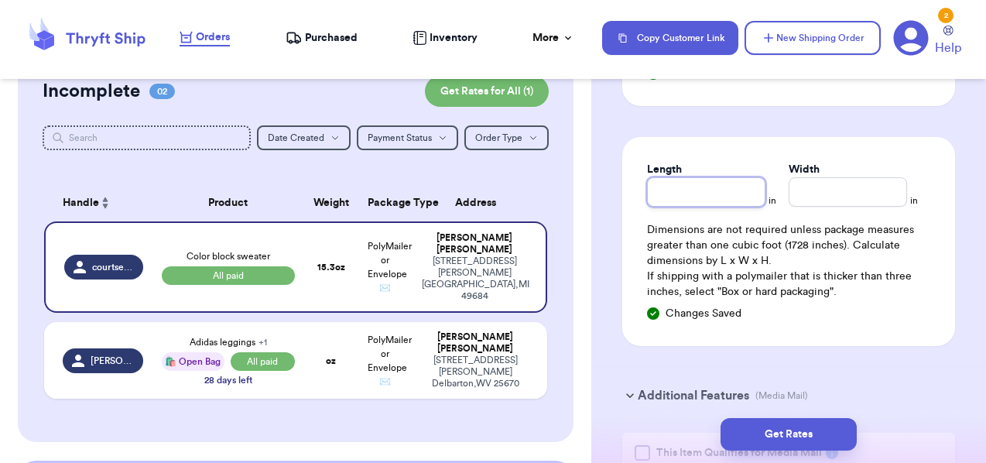
click at [704, 207] on input "Length" at bounding box center [706, 191] width 118 height 29
type input "13"
click at [855, 207] on input "Width *" at bounding box center [848, 191] width 118 height 29
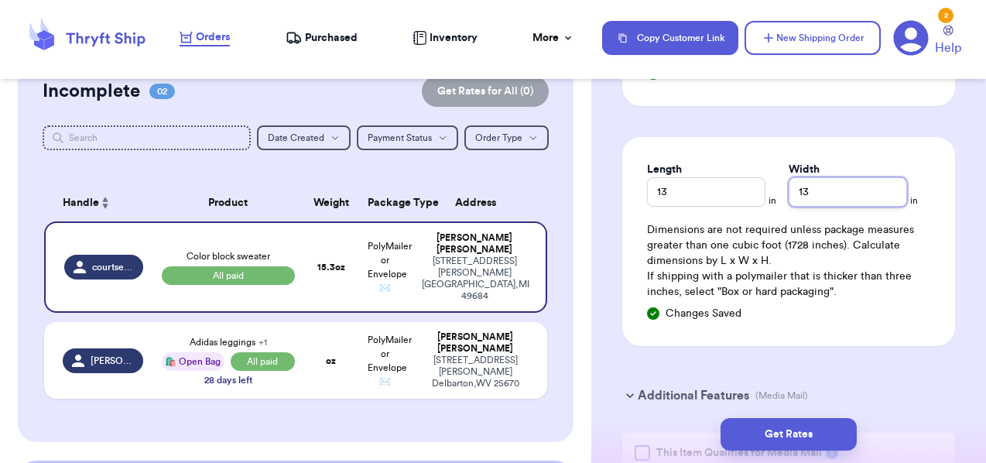
type input "13"
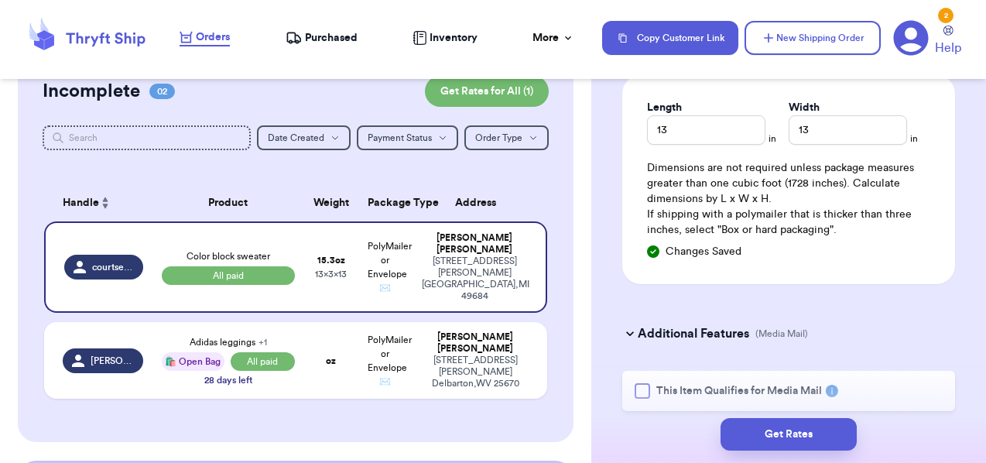
scroll to position [1273, 0]
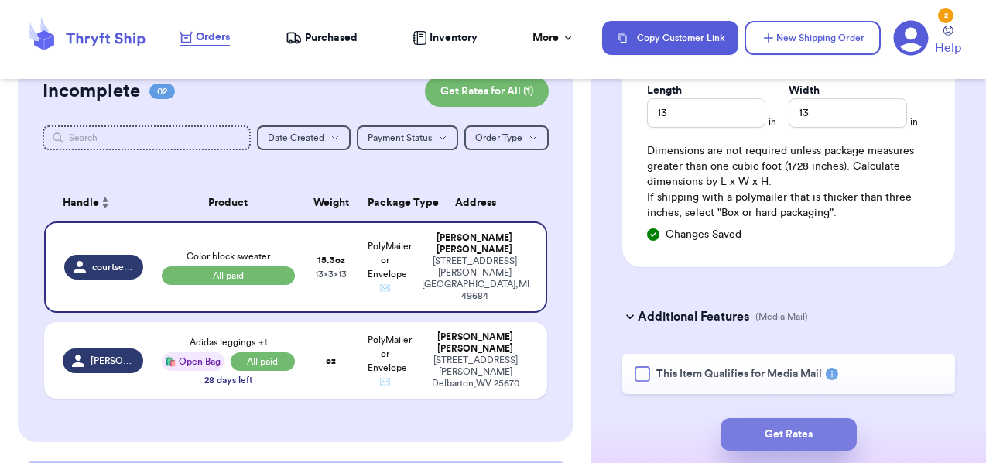
click at [812, 430] on button "Get Rates" at bounding box center [789, 434] width 136 height 33
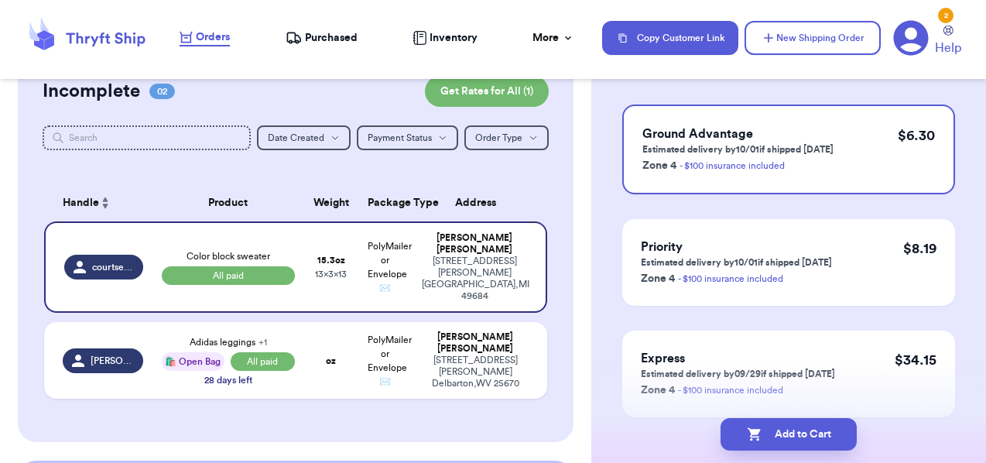
scroll to position [206, 0]
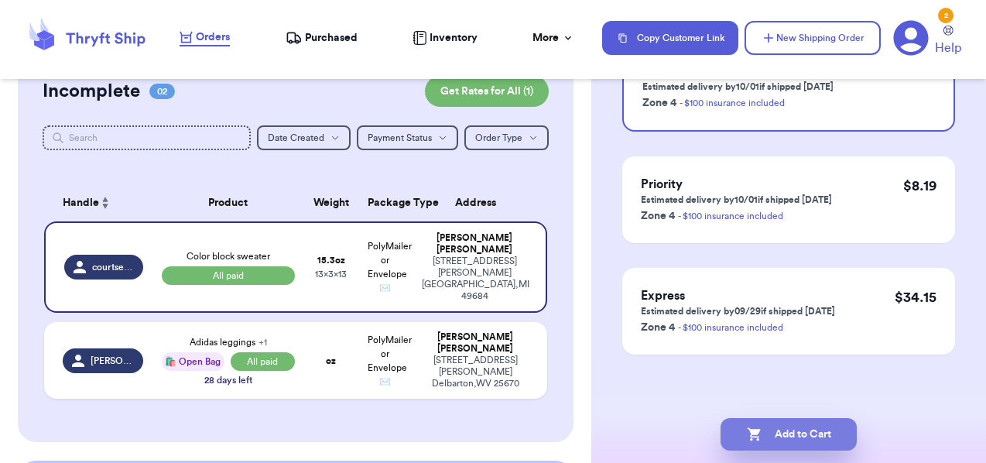
click at [834, 430] on button "Add to Cart" at bounding box center [789, 434] width 136 height 33
checkbox input "true"
select select "paid"
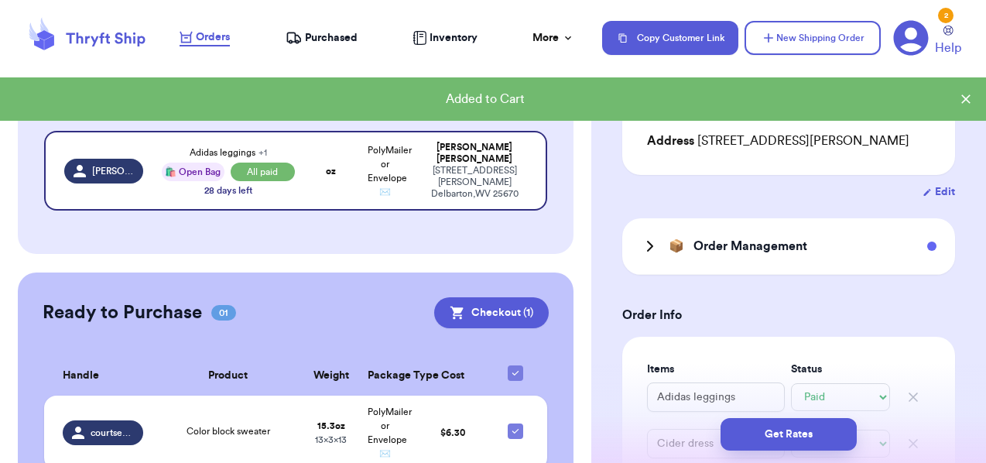
scroll to position [301, 0]
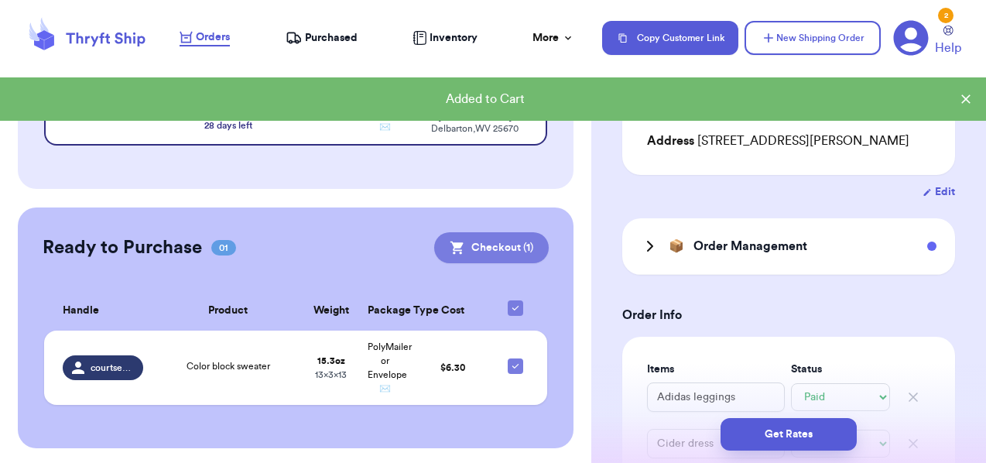
click at [471, 245] on button "Checkout ( 1 )" at bounding box center [491, 247] width 115 height 31
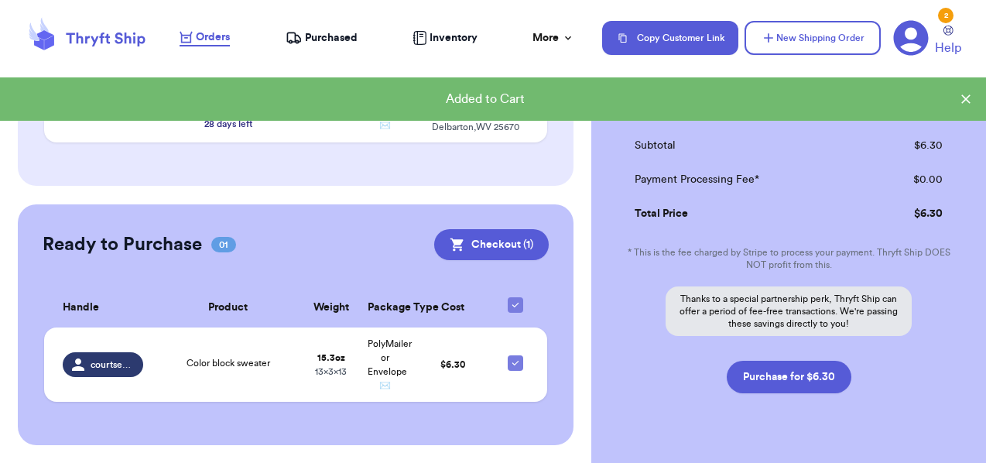
scroll to position [298, 0]
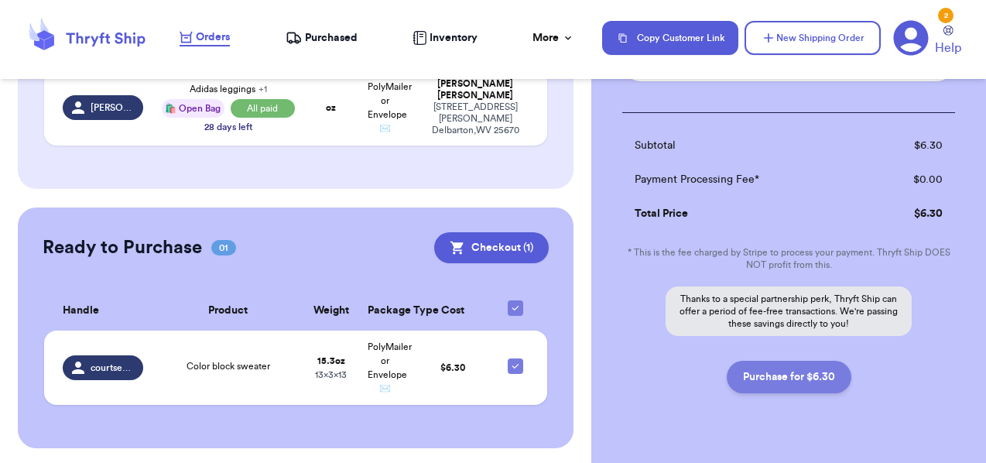
click at [819, 382] on button "Purchase for $6.30" at bounding box center [789, 377] width 125 height 33
checkbox input "false"
checkbox input "true"
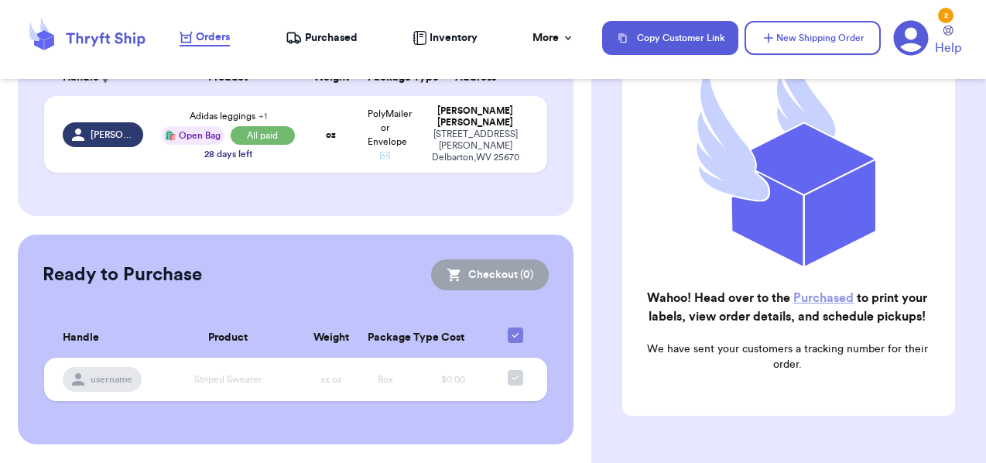
scroll to position [267, 0]
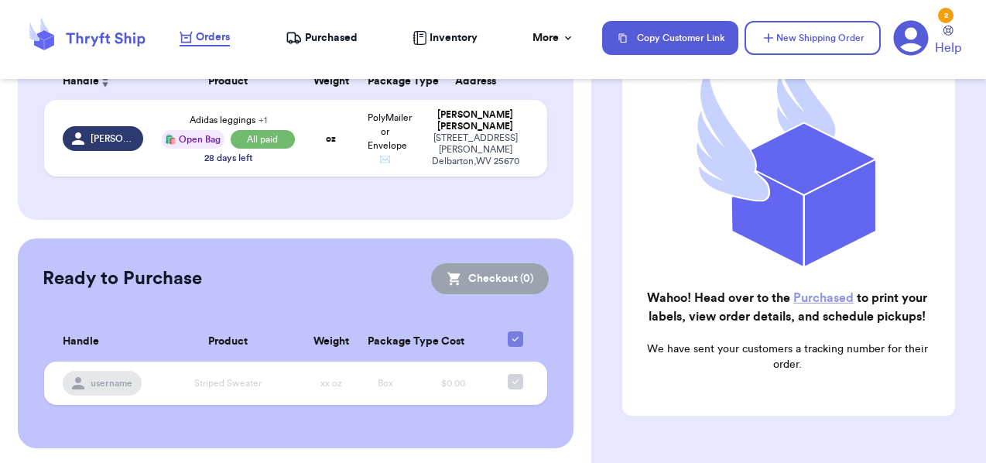
click at [333, 35] on span "Purchased" at bounding box center [331, 37] width 53 height 15
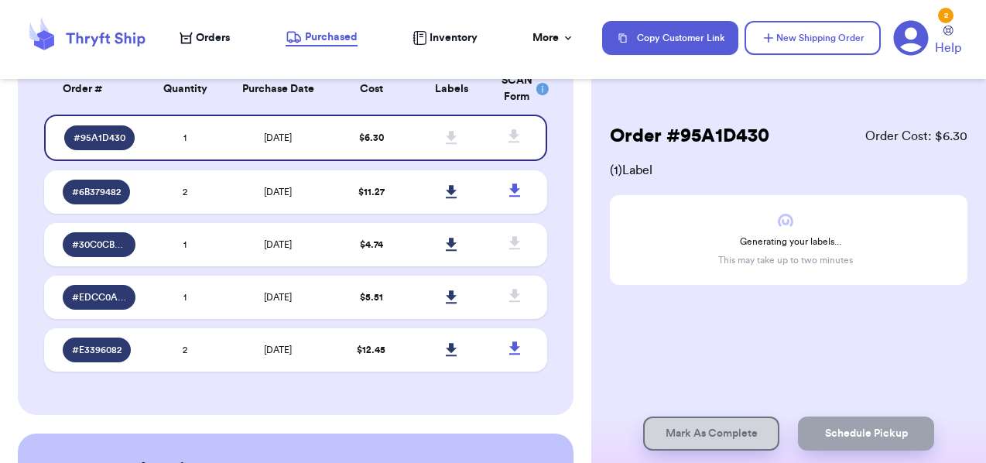
scroll to position [146, 0]
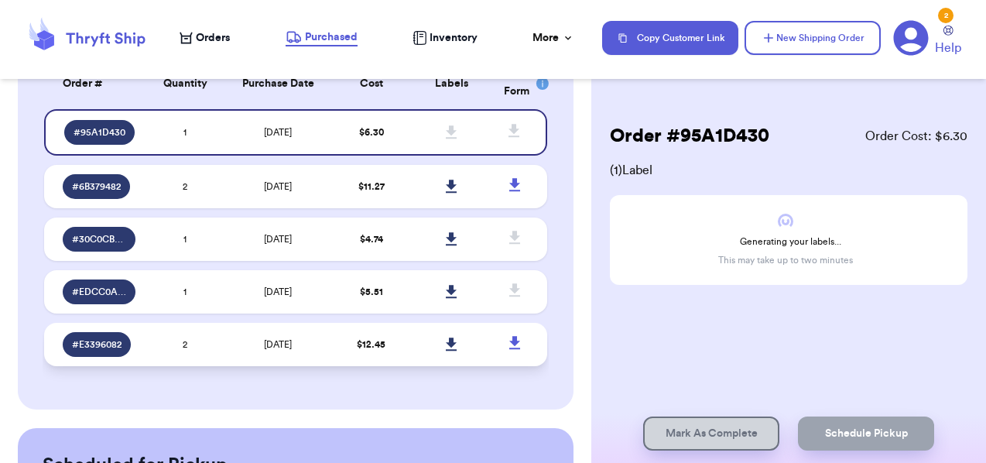
click at [317, 338] on td "[DATE]" at bounding box center [278, 344] width 106 height 43
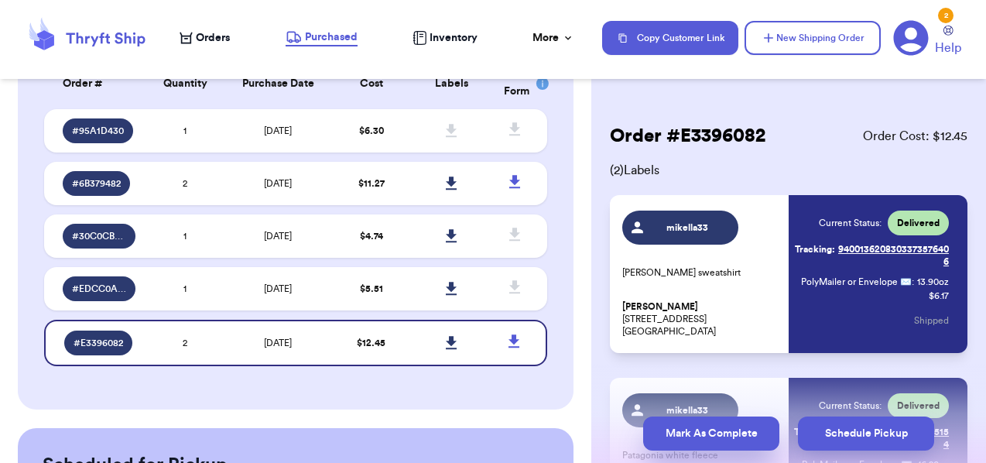
click at [676, 425] on button "Mark As Complete" at bounding box center [711, 433] width 136 height 34
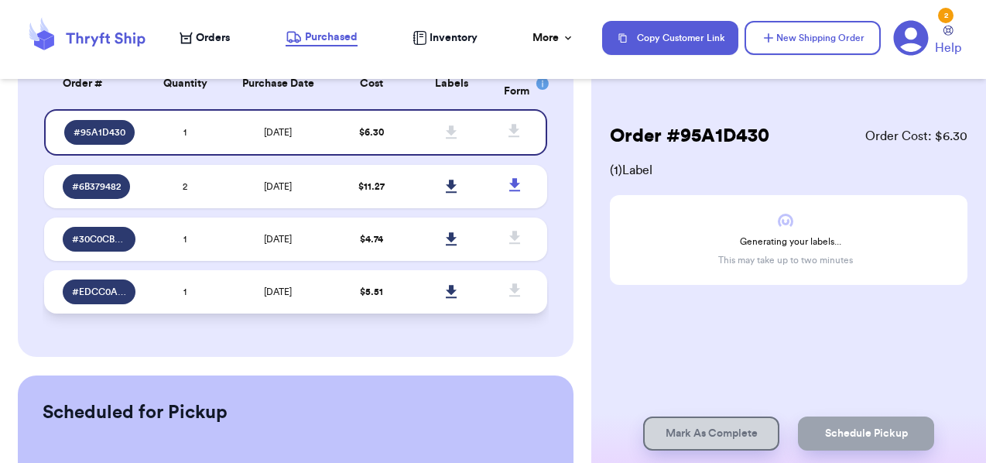
click at [288, 295] on span "[DATE]" at bounding box center [278, 291] width 28 height 9
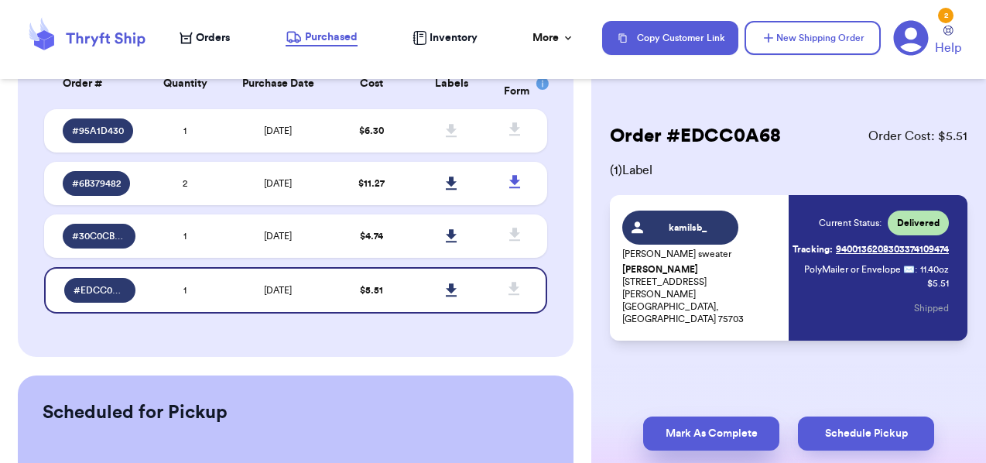
click at [680, 430] on button "Mark As Complete" at bounding box center [711, 433] width 136 height 34
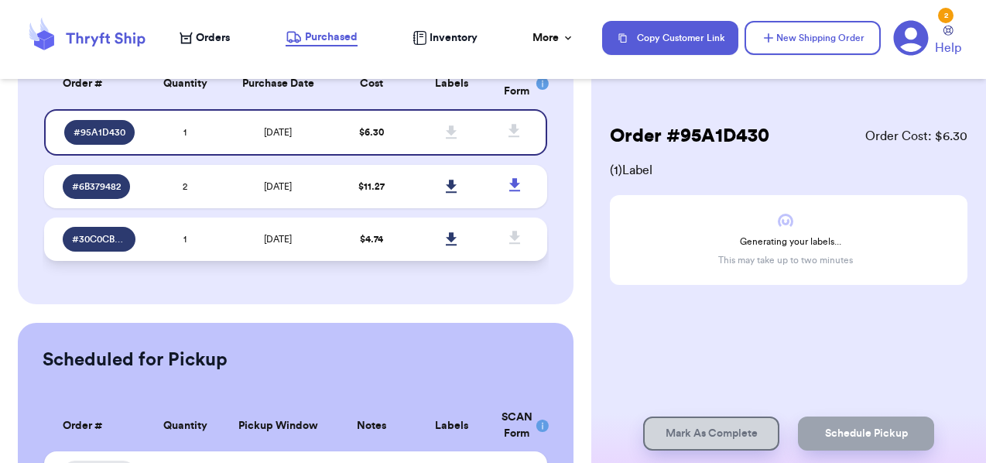
click at [304, 232] on td "[DATE]" at bounding box center [278, 239] width 106 height 43
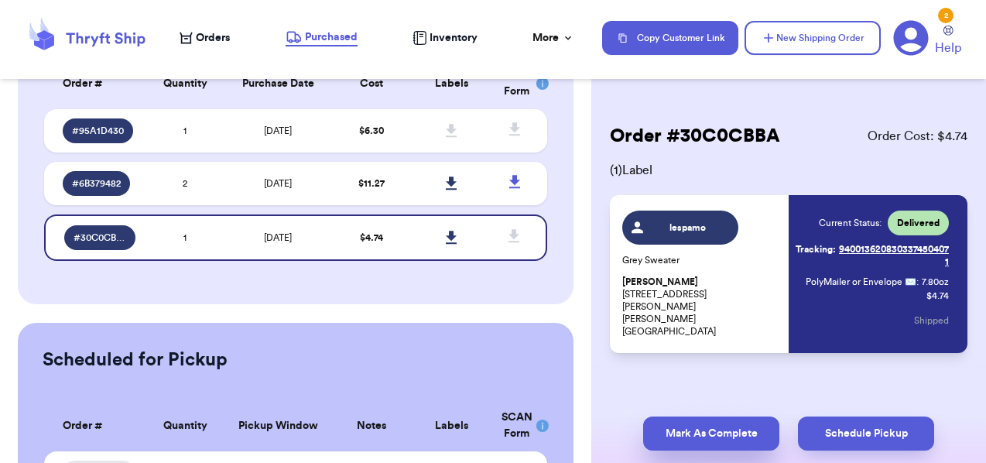
click at [678, 428] on button "Mark As Complete" at bounding box center [711, 433] width 136 height 34
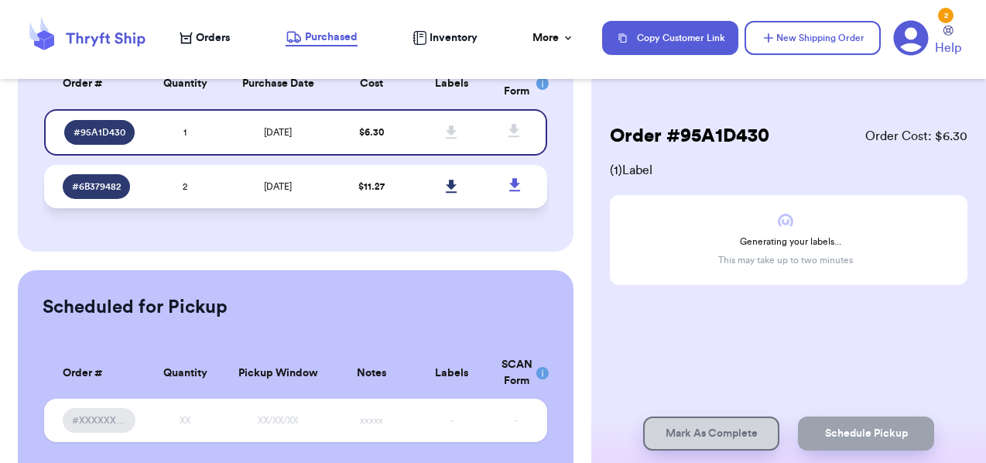
click at [316, 197] on td "[DATE]" at bounding box center [278, 186] width 106 height 43
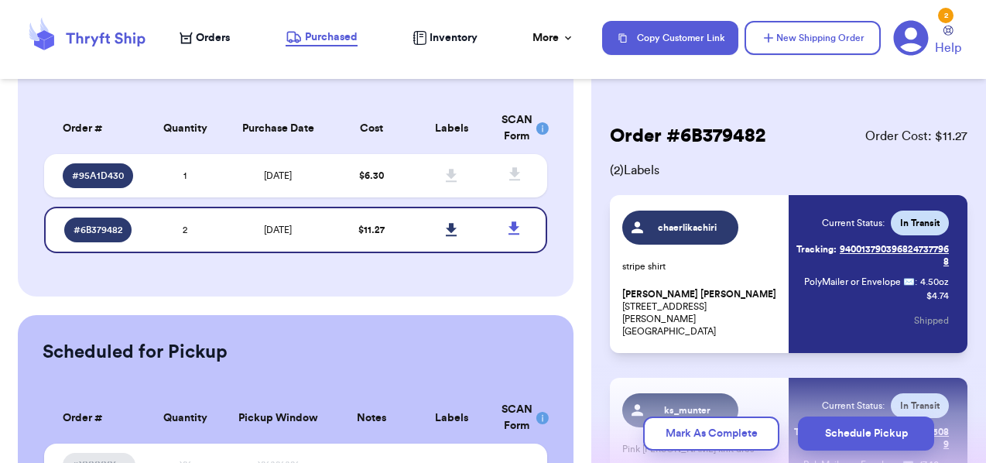
scroll to position [87, 0]
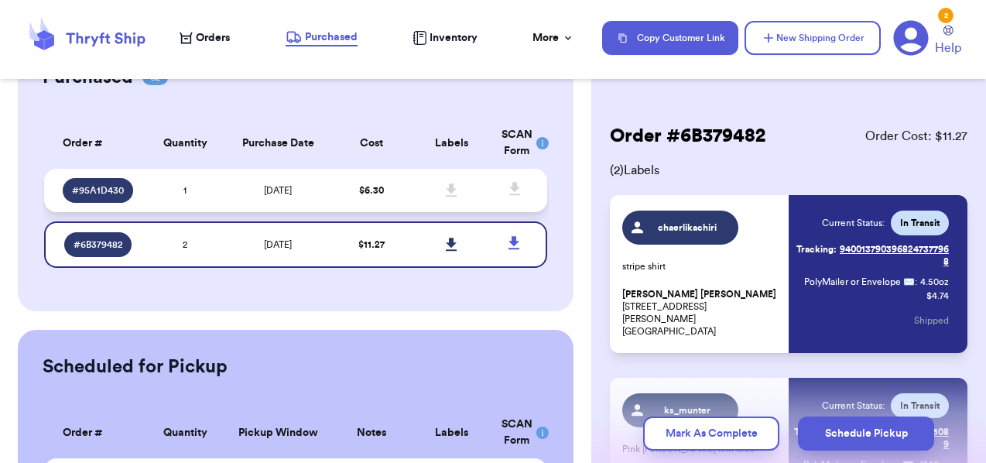
click at [304, 199] on td "[DATE]" at bounding box center [278, 190] width 106 height 43
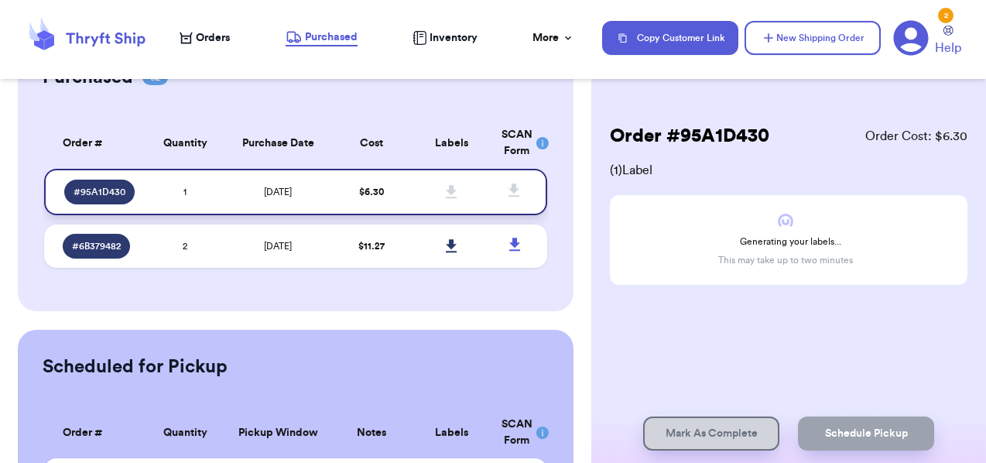
scroll to position [63, 0]
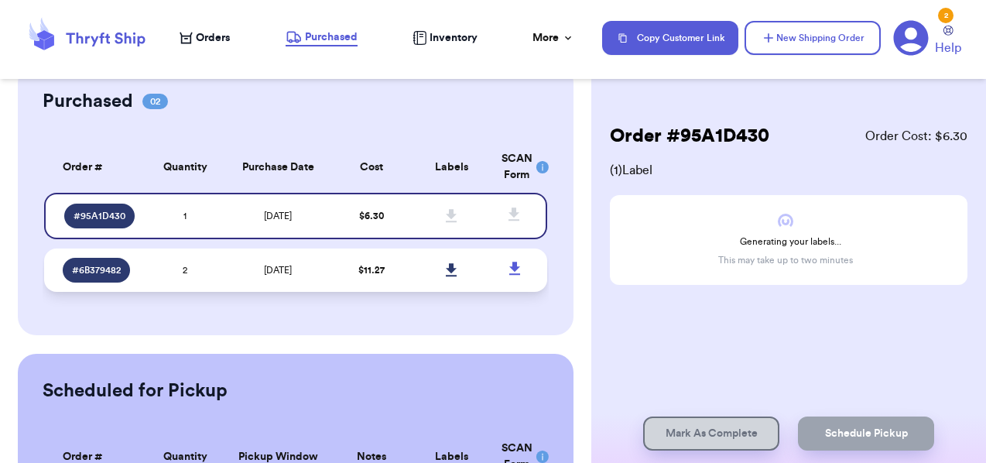
click at [317, 265] on td "[DATE]" at bounding box center [278, 269] width 106 height 43
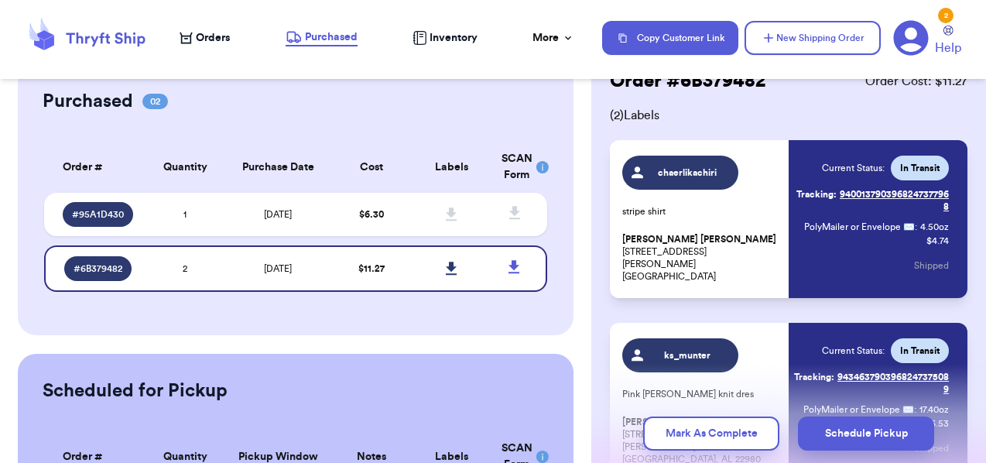
scroll to position [60, 0]
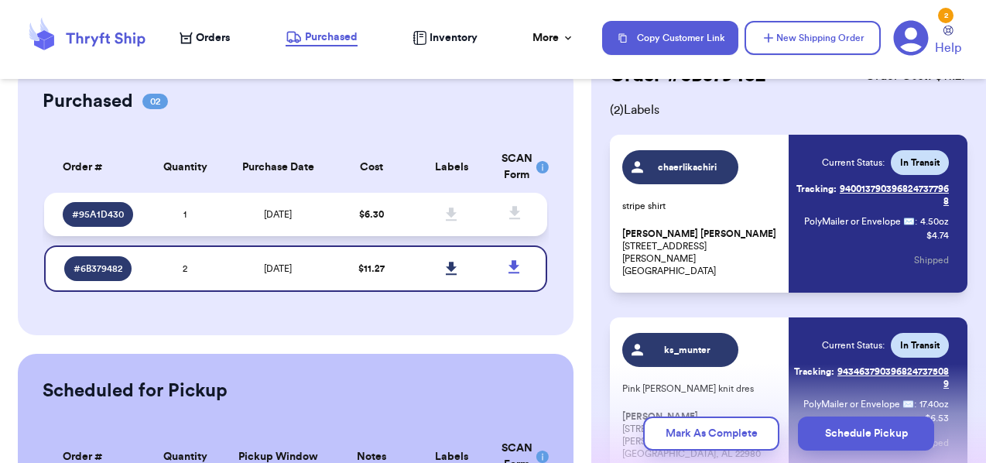
click at [276, 221] on td "[DATE]" at bounding box center [278, 214] width 106 height 43
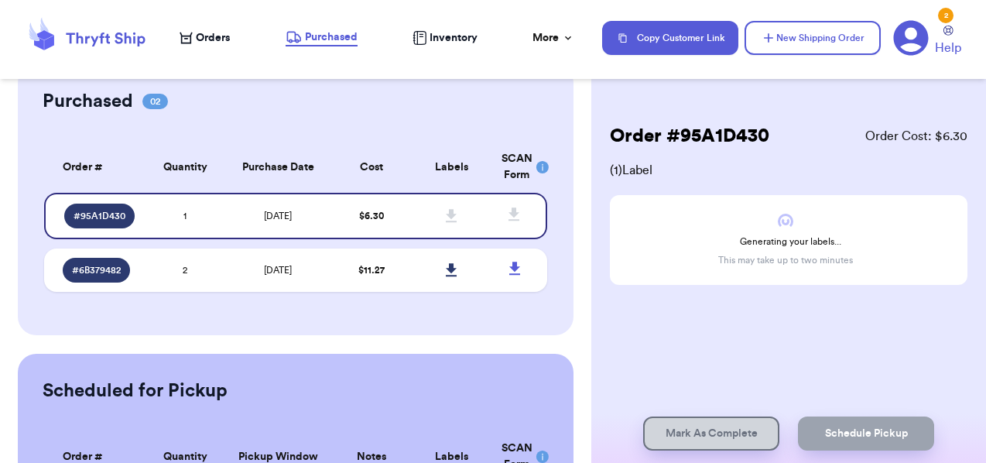
click at [341, 164] on th "Cost" at bounding box center [371, 167] width 80 height 51
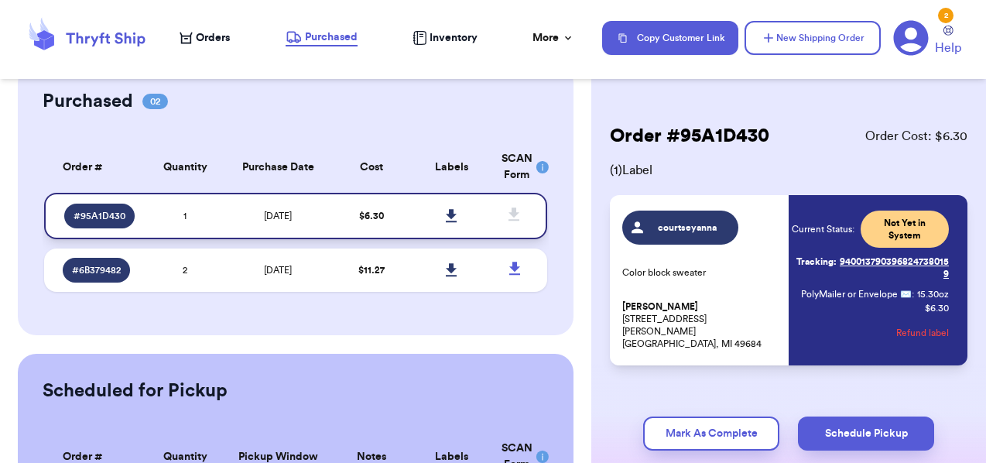
click at [446, 218] on icon at bounding box center [452, 216] width 12 height 14
